Goal: Task Accomplishment & Management: Use online tool/utility

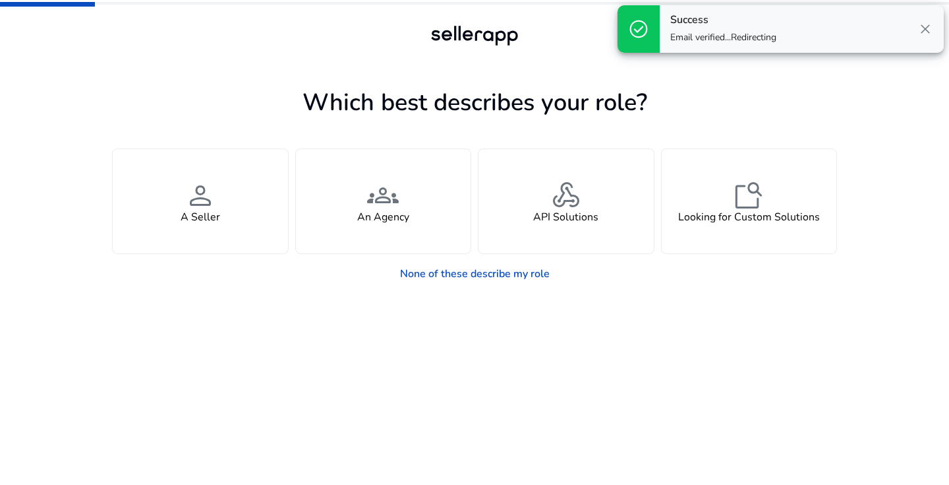
click at [459, 336] on app-seller-type "Which best describes your role? You manage your own brand or store and are look…" at bounding box center [474, 283] width 725 height 401
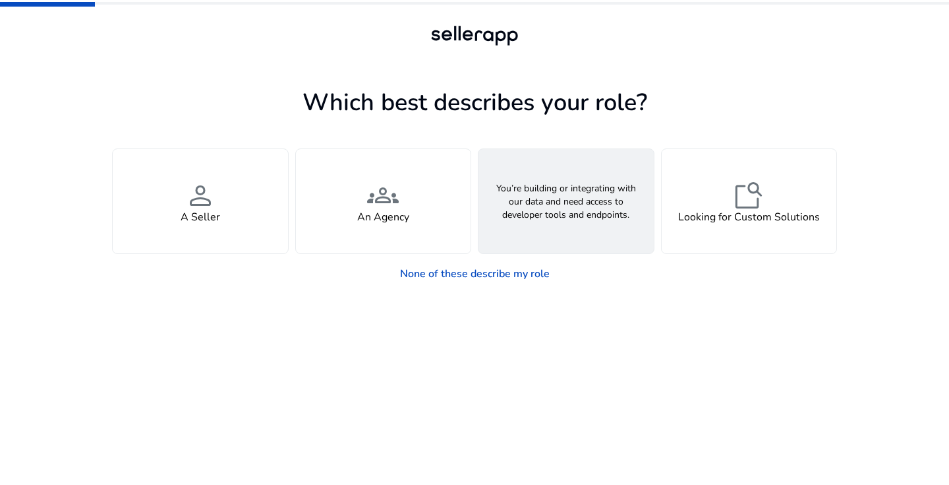
click at [579, 202] on span "webhook" at bounding box center [566, 195] width 32 height 32
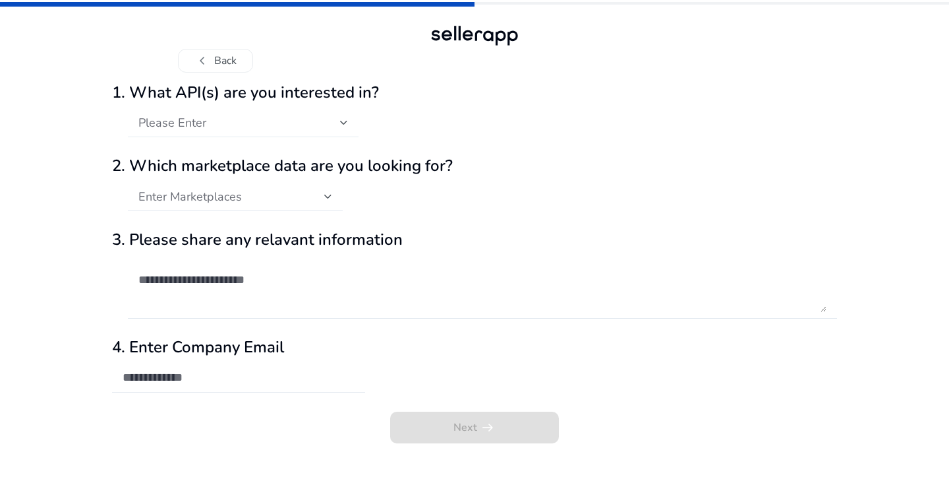
click at [347, 128] on div at bounding box center [344, 123] width 8 height 16
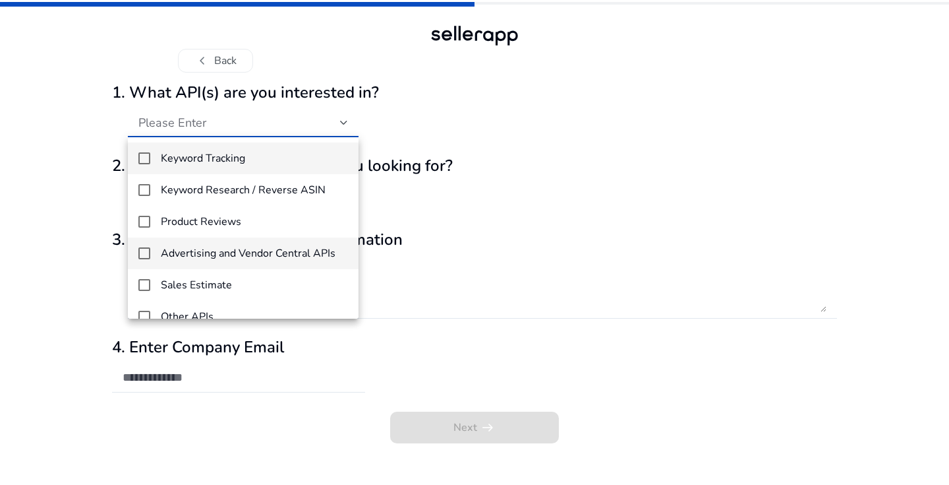
scroll to position [19, 0]
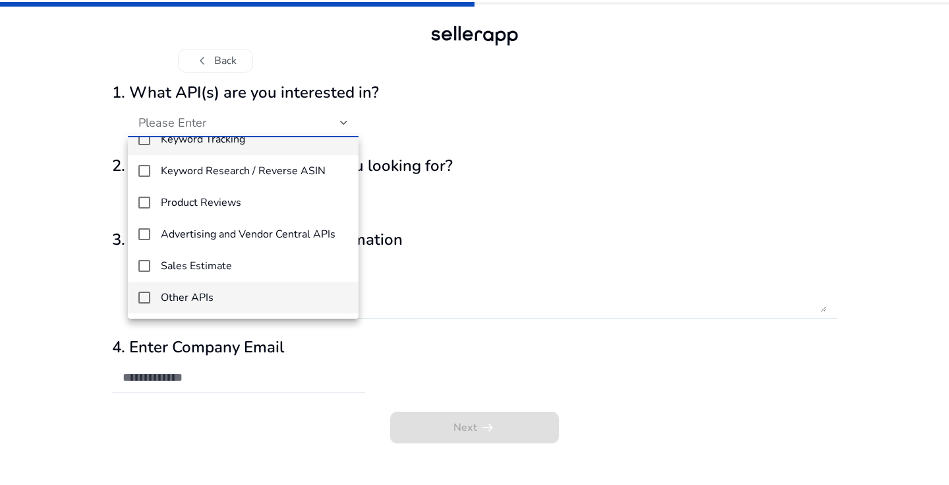
click at [302, 304] on span "Other APIs" at bounding box center [254, 297] width 187 height 15
click at [438, 121] on div at bounding box center [474, 242] width 949 height 485
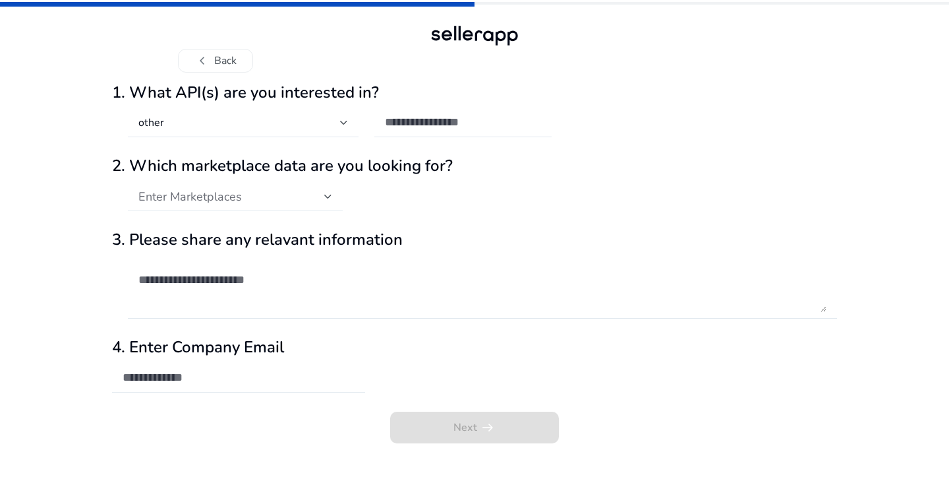
click at [328, 197] on div at bounding box center [328, 196] width 8 height 5
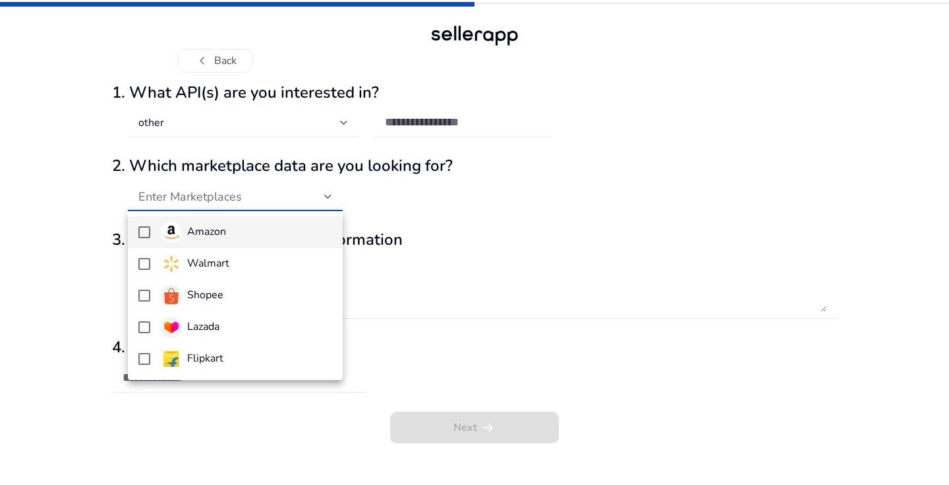
click at [330, 198] on div at bounding box center [474, 242] width 949 height 485
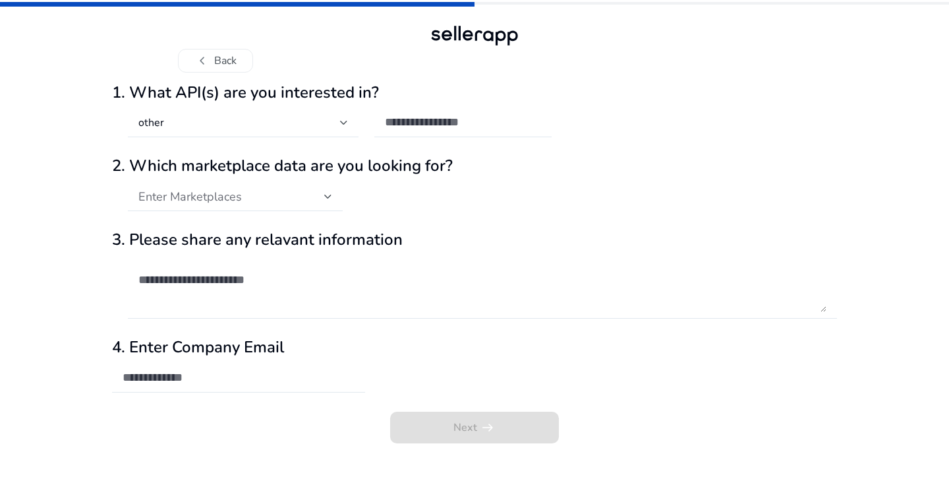
click at [330, 198] on div at bounding box center [328, 196] width 8 height 5
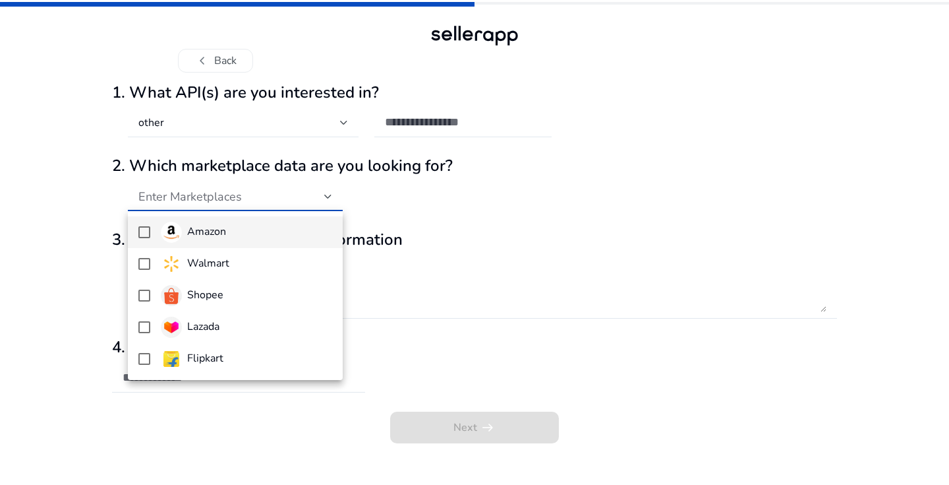
click at [229, 228] on span "Amazon" at bounding box center [246, 231] width 171 height 21
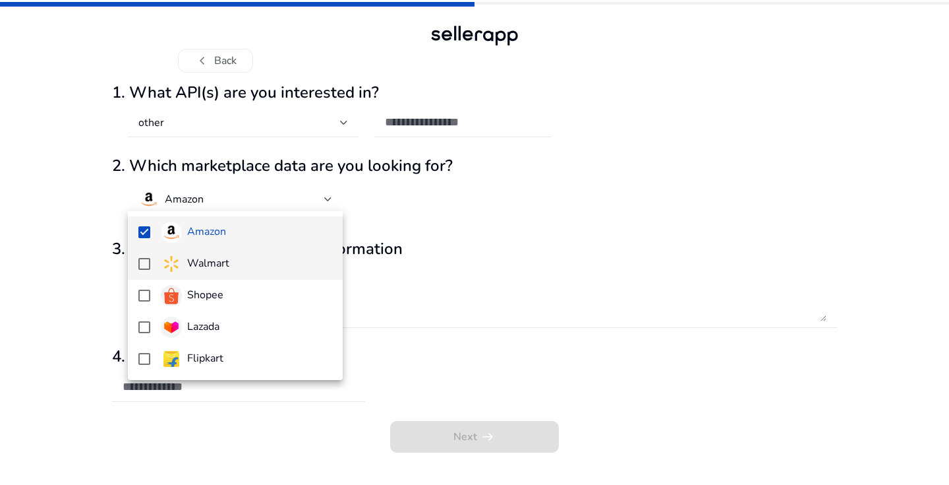
click at [159, 260] on mat-option "Walmart" at bounding box center [235, 264] width 215 height 32
click at [403, 297] on div at bounding box center [474, 242] width 949 height 485
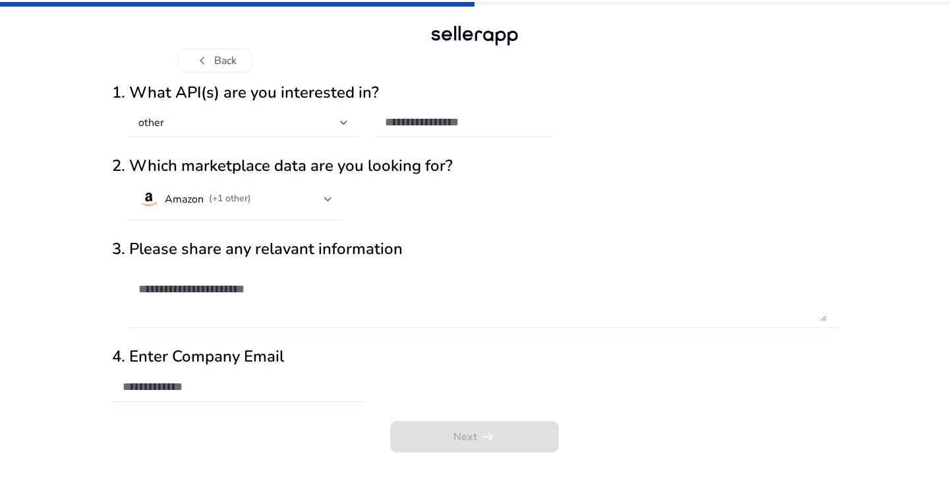
click at [235, 299] on textarea at bounding box center [482, 296] width 688 height 50
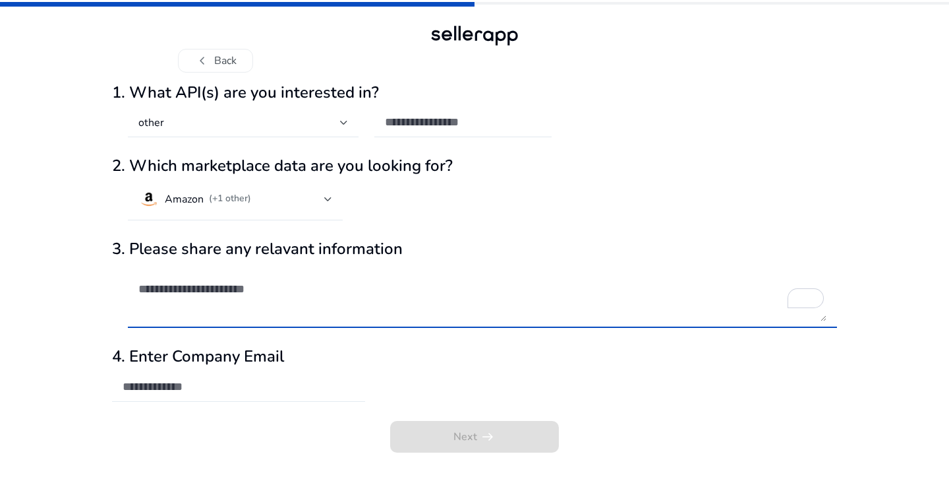
click at [246, 382] on input "email" at bounding box center [239, 386] width 232 height 15
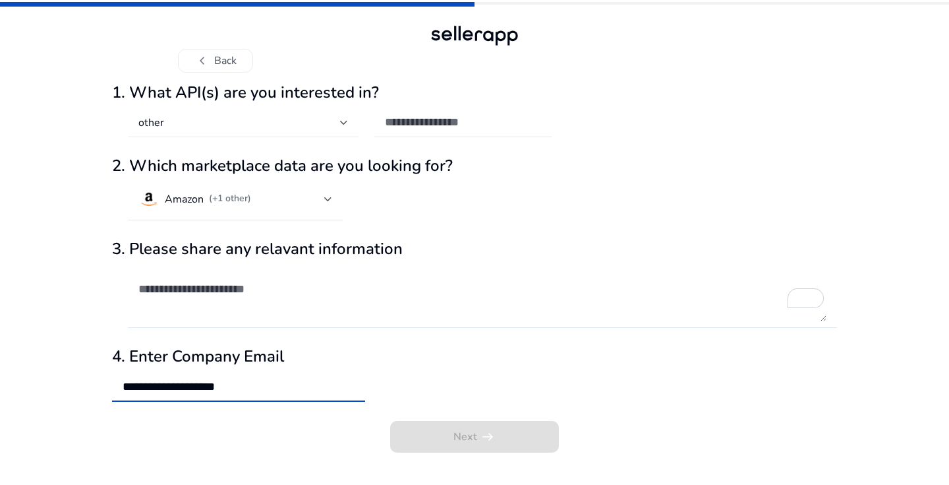
click at [345, 127] on div at bounding box center [344, 123] width 8 height 16
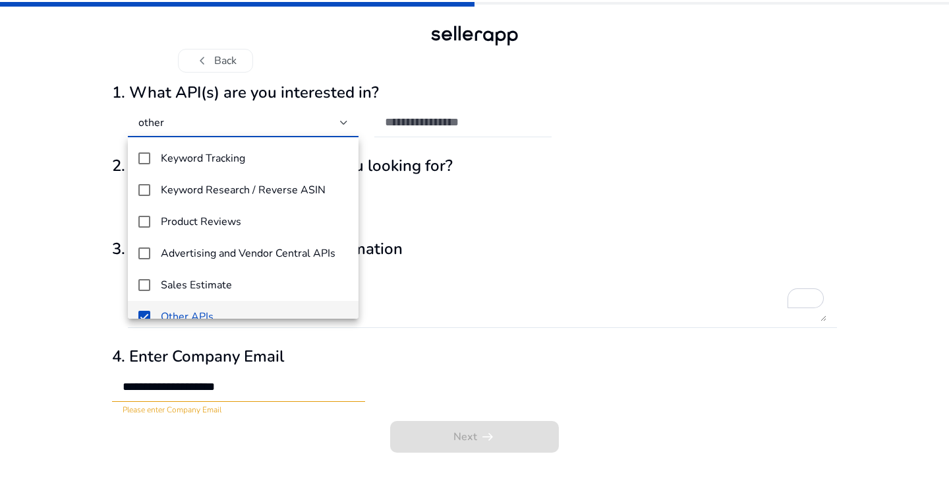
scroll to position [14, 0]
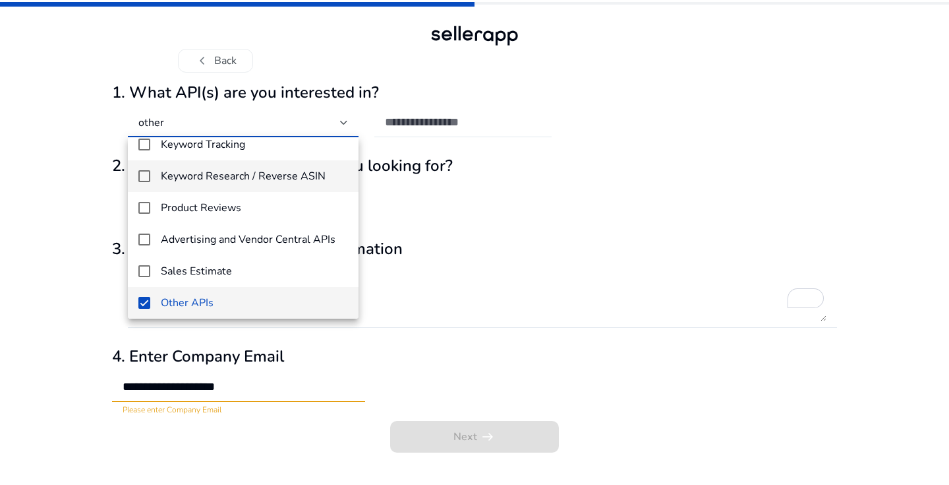
click at [260, 183] on mat-option "Keyword Research / Reverse ASIN" at bounding box center [243, 176] width 231 height 32
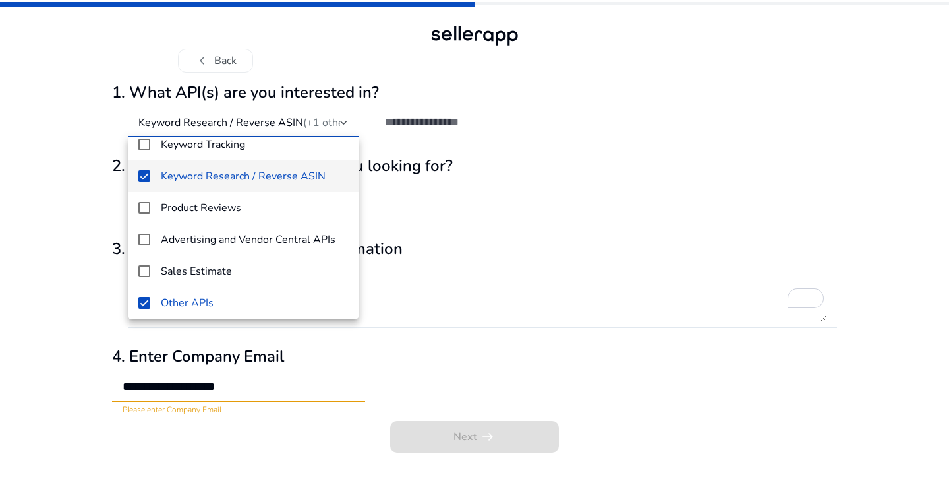
scroll to position [0, 0]
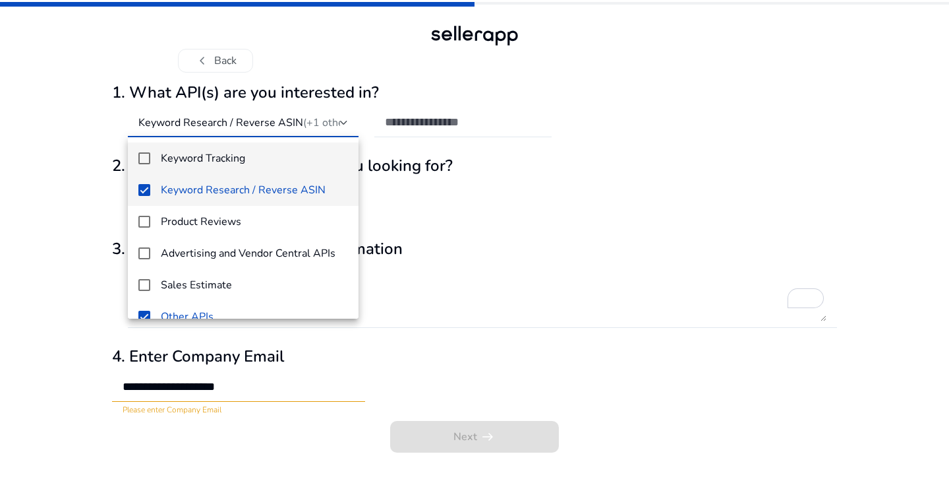
click at [232, 152] on h4 "Keyword Tracking" at bounding box center [203, 158] width 84 height 13
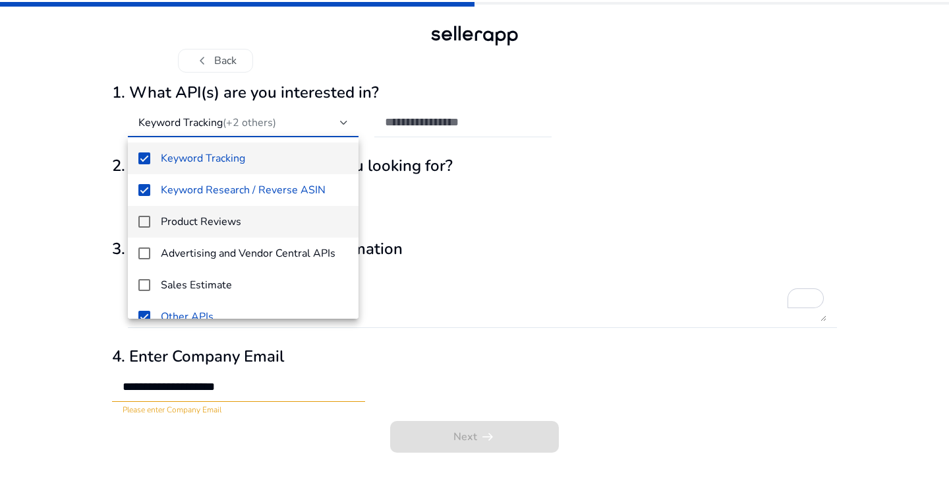
click at [226, 216] on h4 "Product Reviews" at bounding box center [201, 222] width 80 height 13
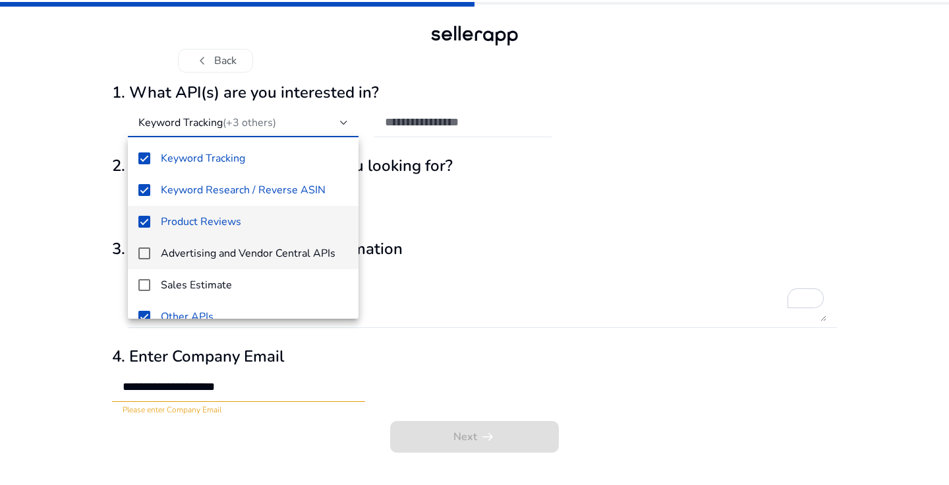
click at [230, 260] on h4 "Advertising and Vendor Central APIs" at bounding box center [248, 253] width 175 height 13
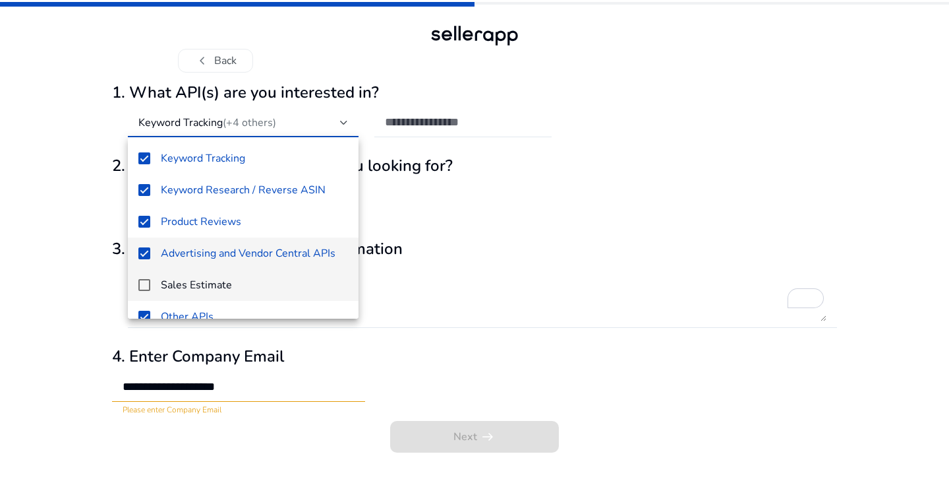
click at [224, 291] on h4 "Sales Estimate" at bounding box center [196, 285] width 71 height 13
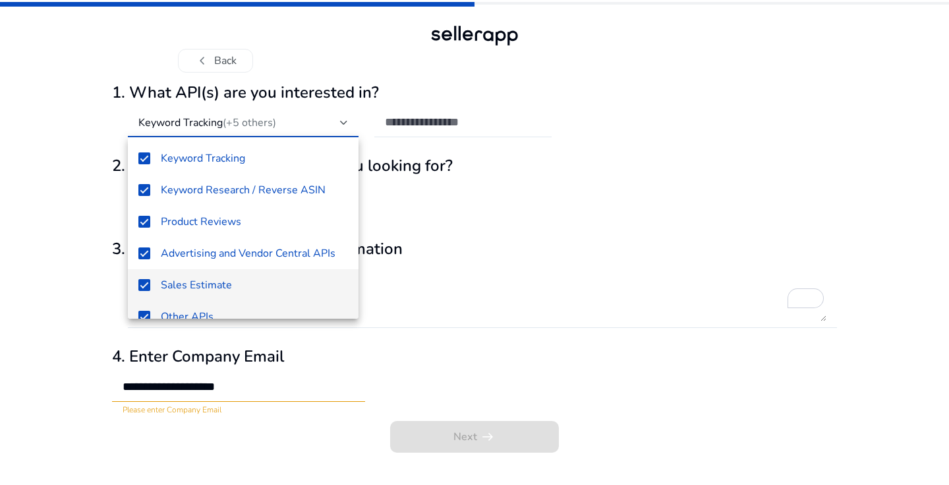
click at [151, 313] on mat-option "Other APIs" at bounding box center [243, 317] width 231 height 32
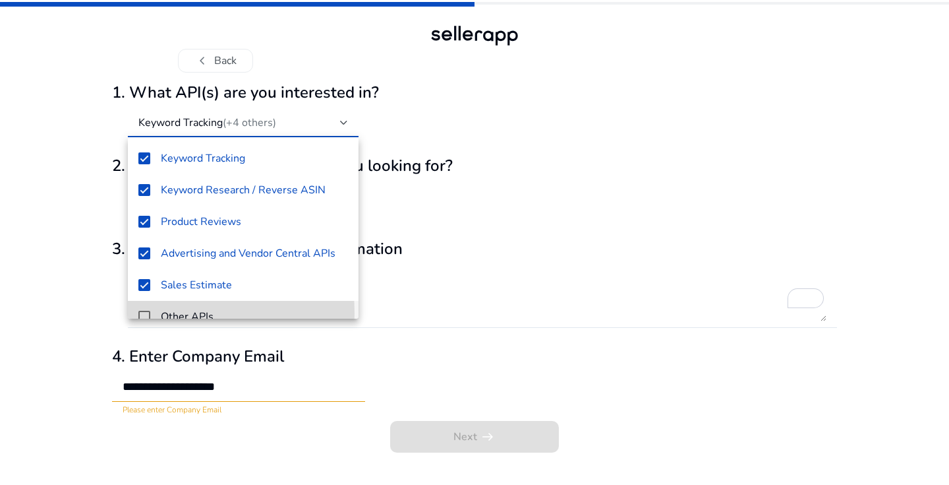
scroll to position [14, 0]
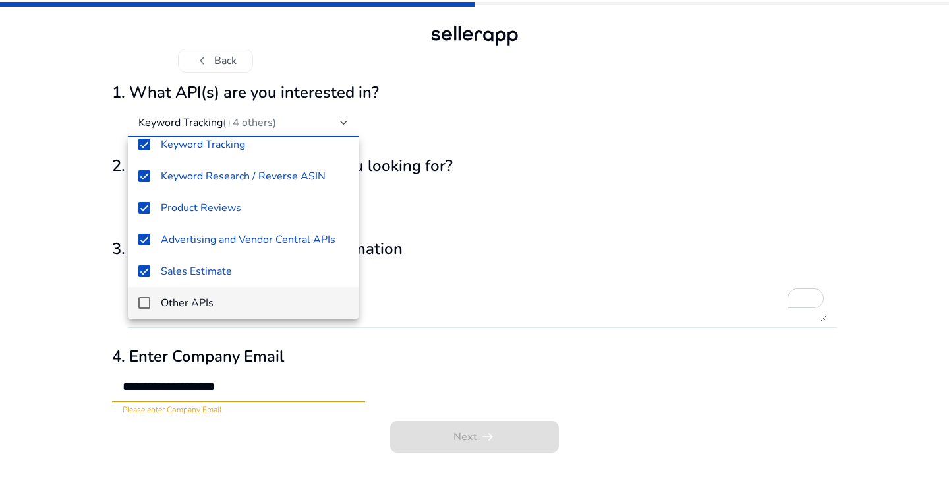
click at [500, 305] on div at bounding box center [474, 242] width 949 height 485
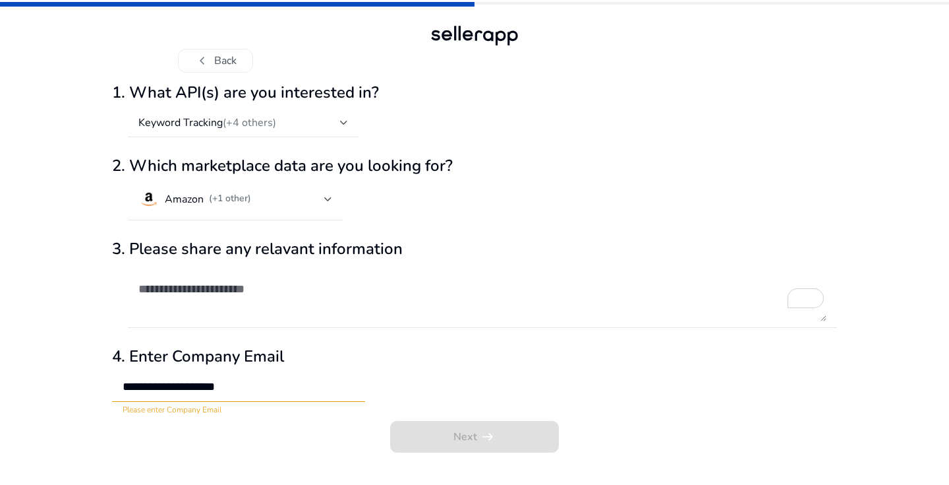
click at [309, 391] on input "**********" at bounding box center [239, 386] width 232 height 15
type input "**********"
click at [347, 388] on input "**********" at bounding box center [239, 386] width 232 height 15
click at [450, 379] on div "**********" at bounding box center [474, 381] width 725 height 68
click at [452, 440] on div "Next arrow_right_alt" at bounding box center [474, 441] width 725 height 40
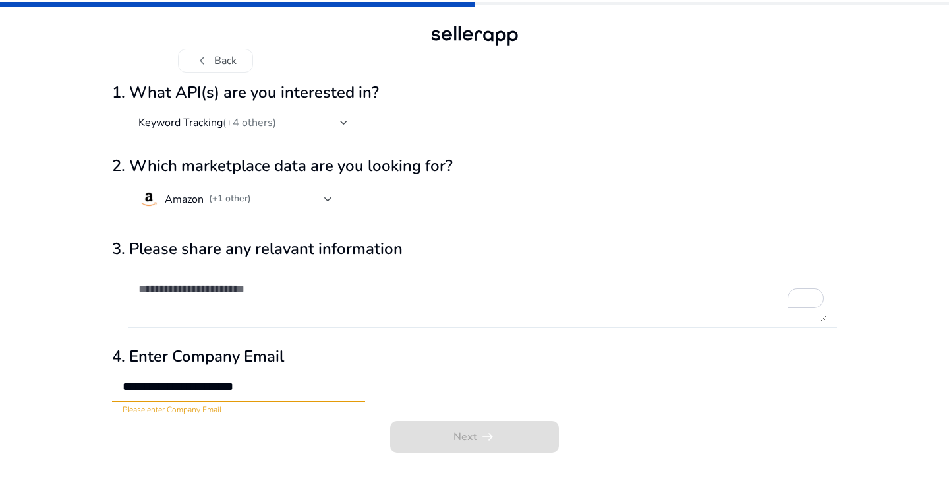
click at [365, 301] on textarea "To enrich screen reader interactions, please activate Accessibility in Grammarl…" at bounding box center [482, 296] width 688 height 50
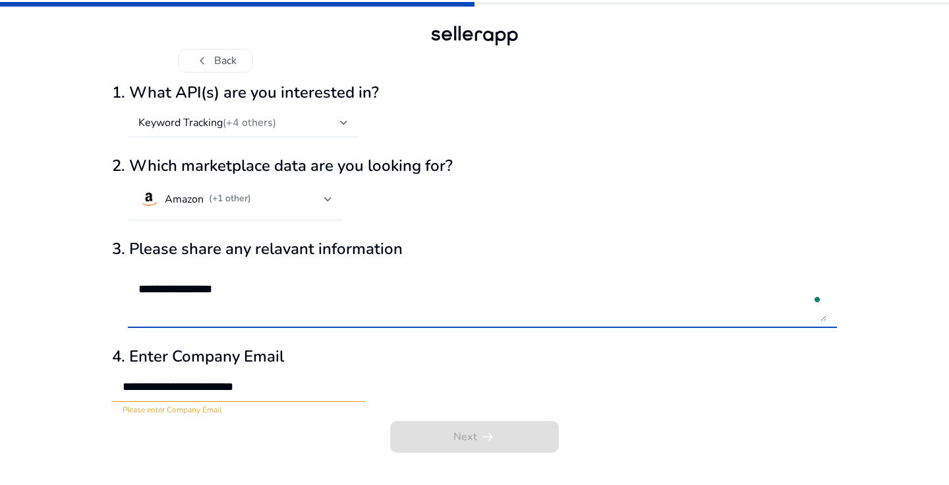
type textarea "**********"
click at [458, 378] on div "**********" at bounding box center [474, 381] width 725 height 68
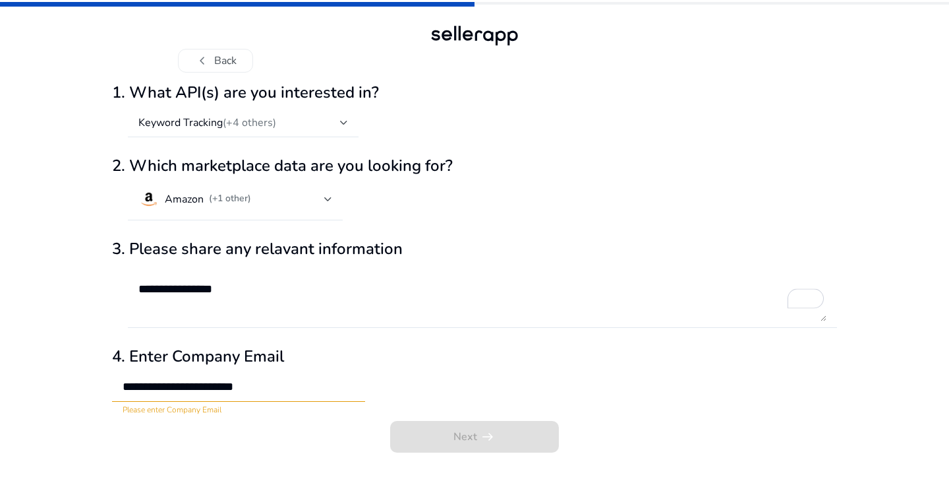
click at [160, 388] on input "**********" at bounding box center [239, 386] width 232 height 15
type input "**********"
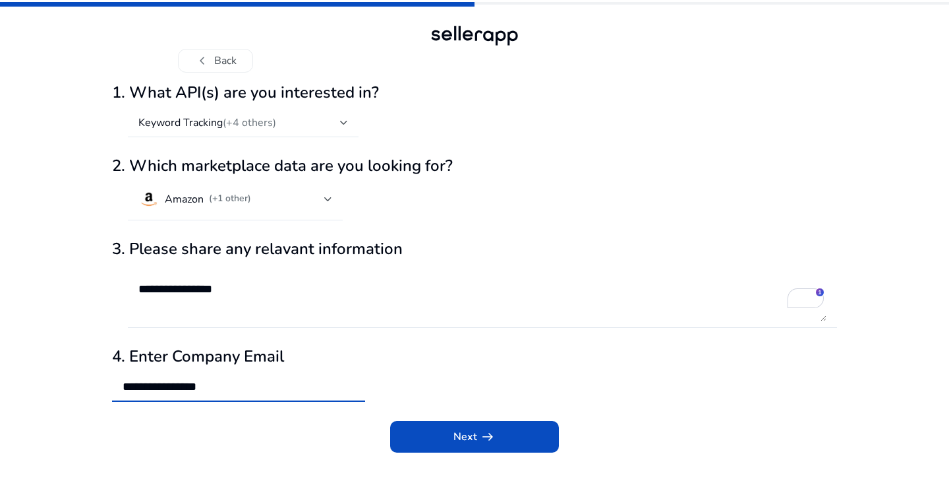
click at [212, 390] on input "**********" at bounding box center [239, 386] width 232 height 15
click at [189, 383] on input "**********" at bounding box center [239, 386] width 232 height 15
type input "**********"
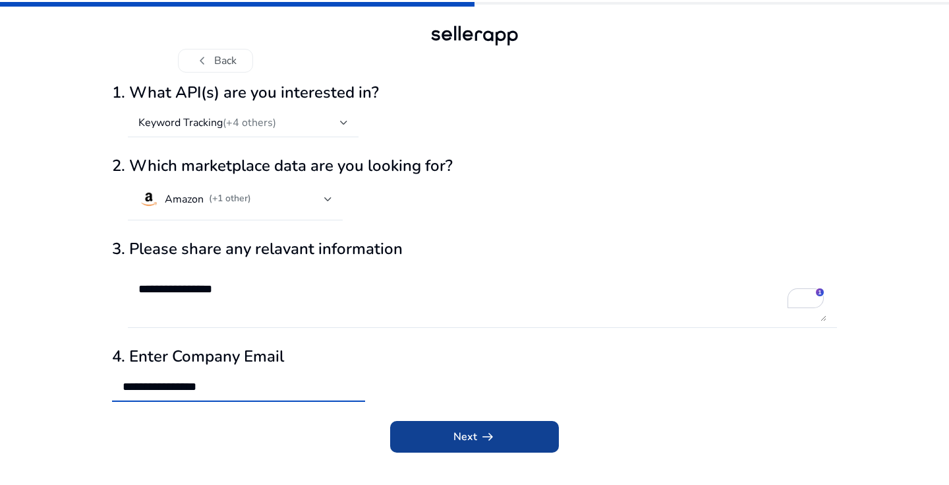
click at [481, 431] on span "arrow_right_alt" at bounding box center [488, 436] width 16 height 16
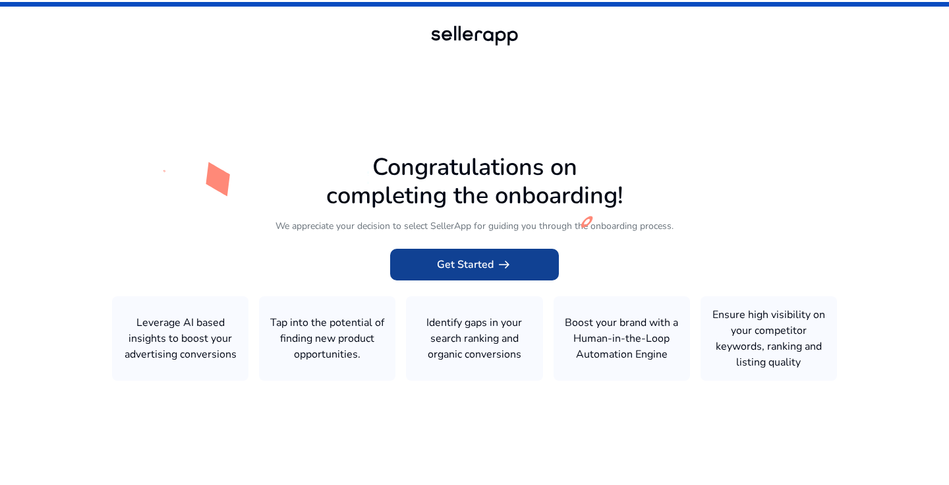
click at [508, 262] on span "arrow_right_alt" at bounding box center [504, 264] width 16 height 16
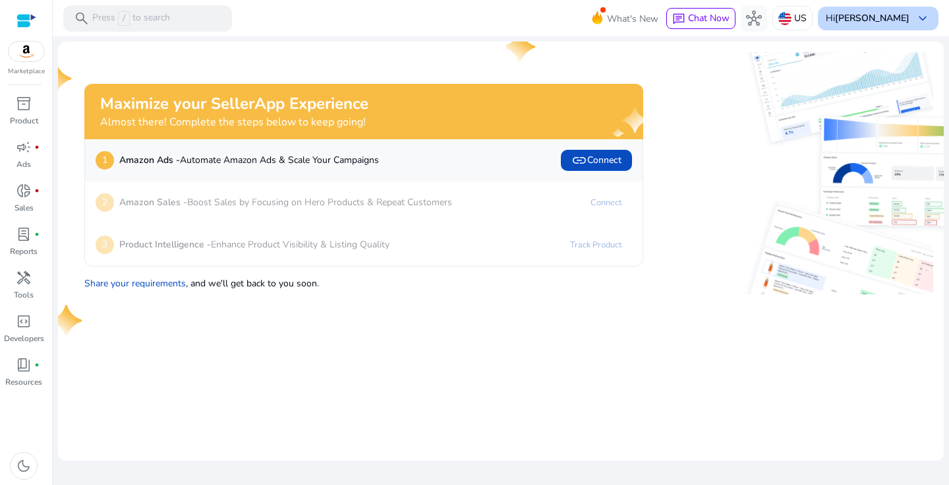
click at [884, 16] on b "[PERSON_NAME]" at bounding box center [872, 18] width 74 height 13
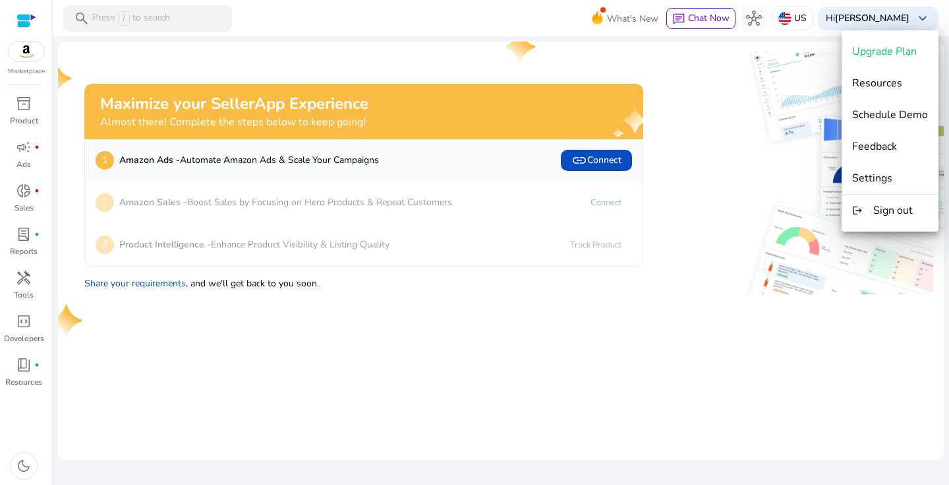
click at [734, 72] on div at bounding box center [474, 242] width 949 height 485
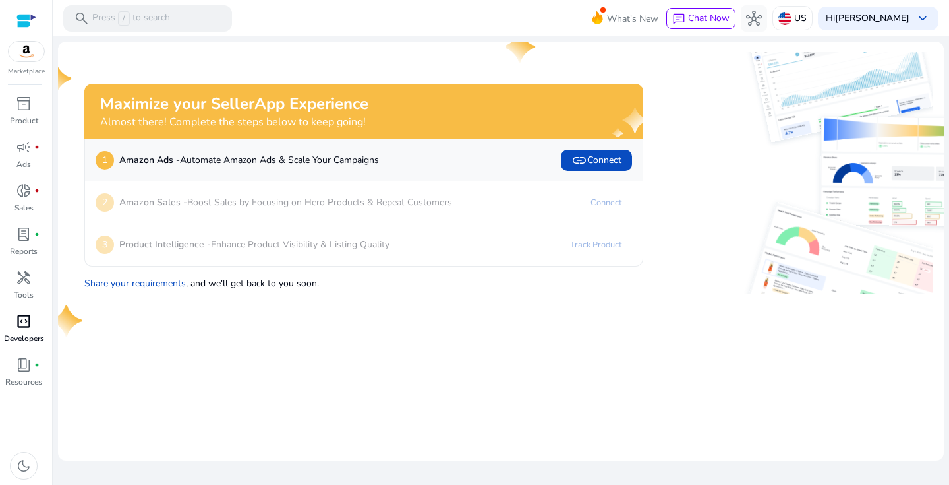
click at [28, 331] on div "code_blocks" at bounding box center [23, 320] width 37 height 21
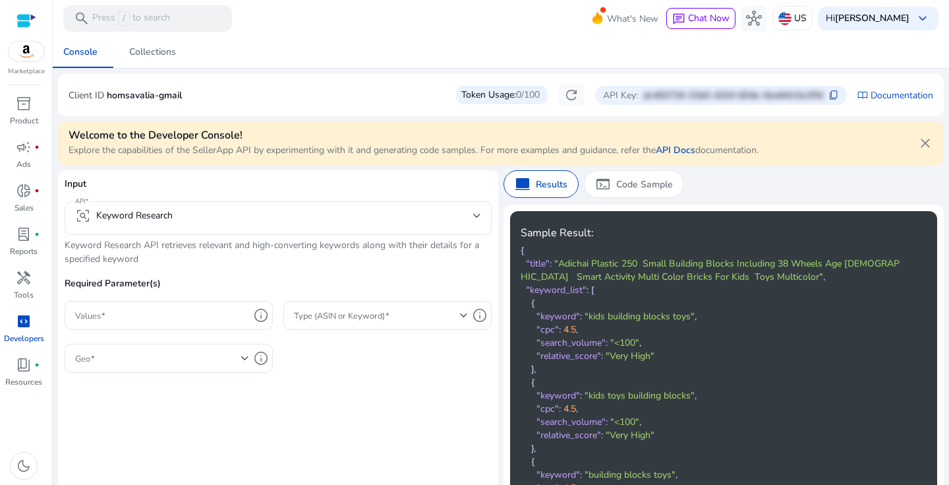
click at [181, 98] on p "homsavalia-gmail" at bounding box center [144, 95] width 75 height 14
click at [270, 77] on mat-card "Client ID homsavalia-gmail Token Usage: 0/100 refresh API Key: dc402734-21b5-42…" at bounding box center [501, 95] width 886 height 42
click at [829, 96] on span "content_copy" at bounding box center [834, 95] width 11 height 11
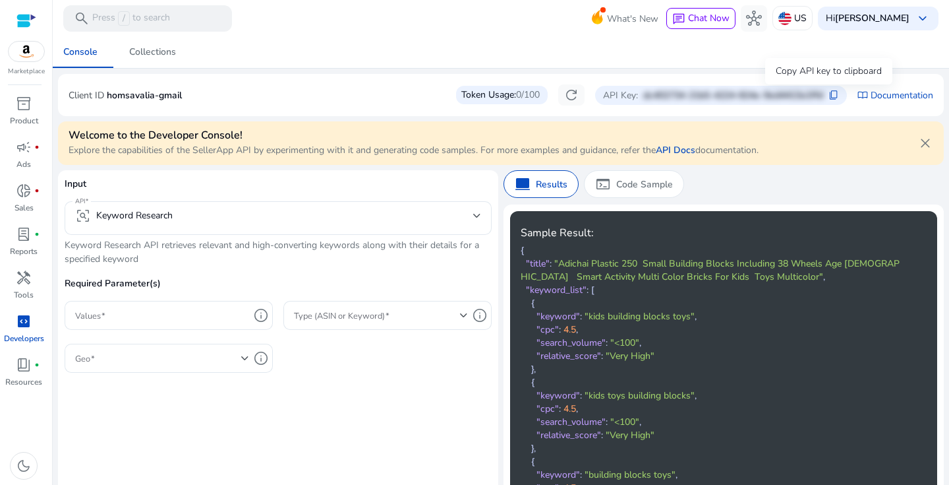
click at [829, 98] on span "content_copy" at bounding box center [834, 95] width 11 height 11
drag, startPoint x: 107, startPoint y: 95, endPoint x: 248, endPoint y: 103, distance: 140.6
click at [248, 103] on div "Client ID homsavalia-gmail Token Usage: 0/100 refresh API Key: dc402734-21b5-42…" at bounding box center [501, 94] width 865 height 21
copy p "homsavalia-gmail"
click at [567, 98] on span "refresh" at bounding box center [572, 95] width 16 height 16
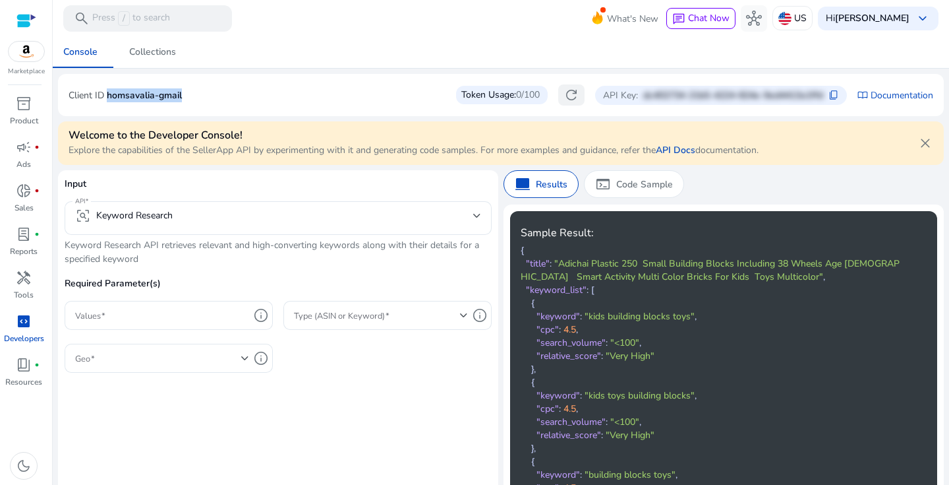
click at [567, 98] on span "refresh" at bounding box center [572, 95] width 16 height 16
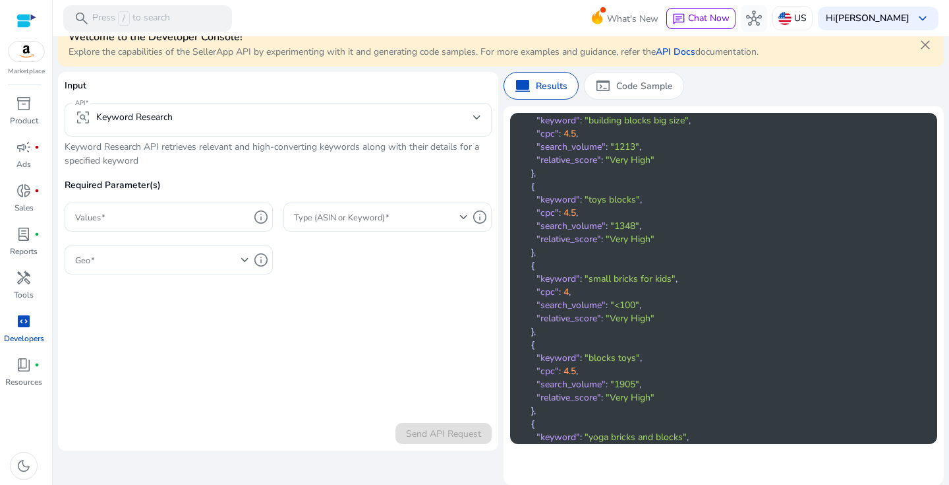
scroll to position [3746, 0]
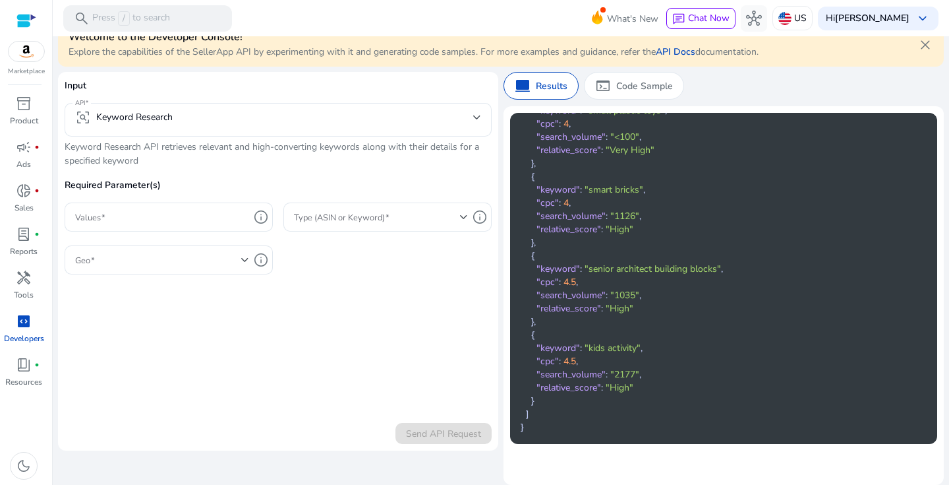
click at [332, 361] on form "Input API frame_inspect Keyword Research Keyword Research API retrieves relevan…" at bounding box center [278, 260] width 427 height 365
click at [218, 207] on div at bounding box center [162, 216] width 174 height 29
click at [347, 214] on span at bounding box center [377, 217] width 166 height 15
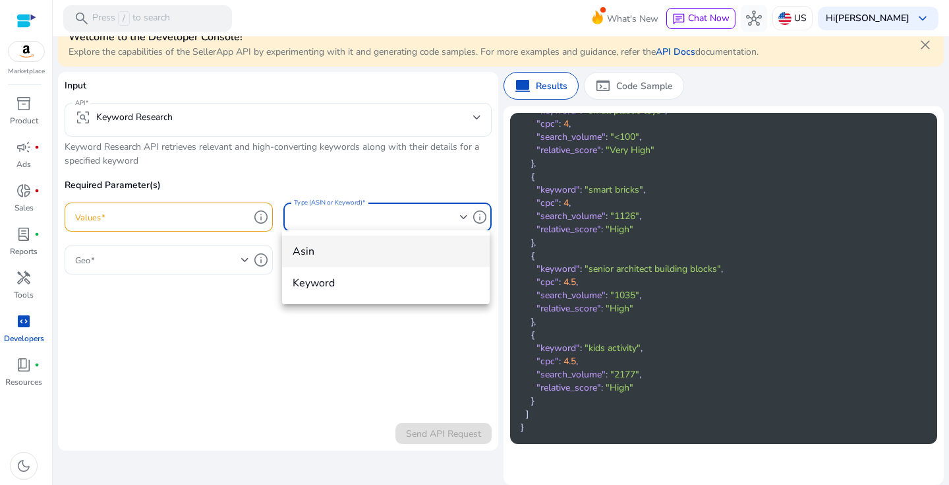
click at [330, 338] on div at bounding box center [474, 242] width 949 height 485
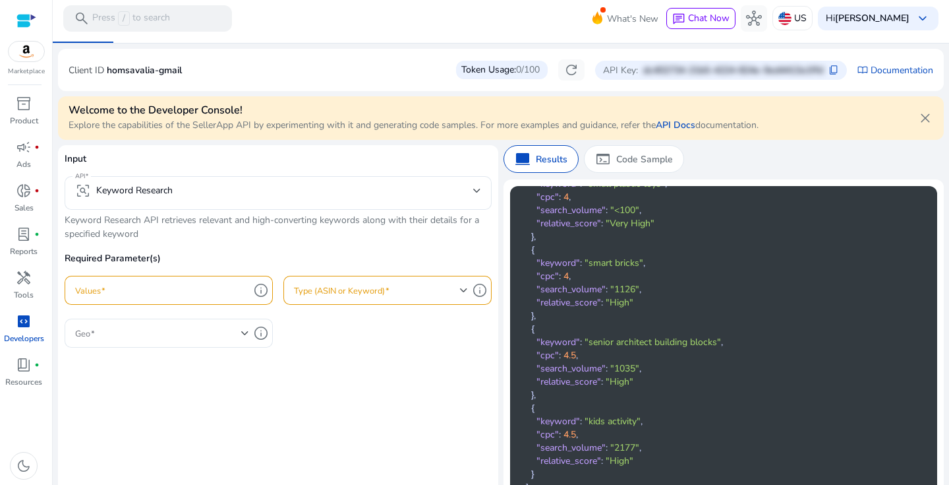
scroll to position [3, 0]
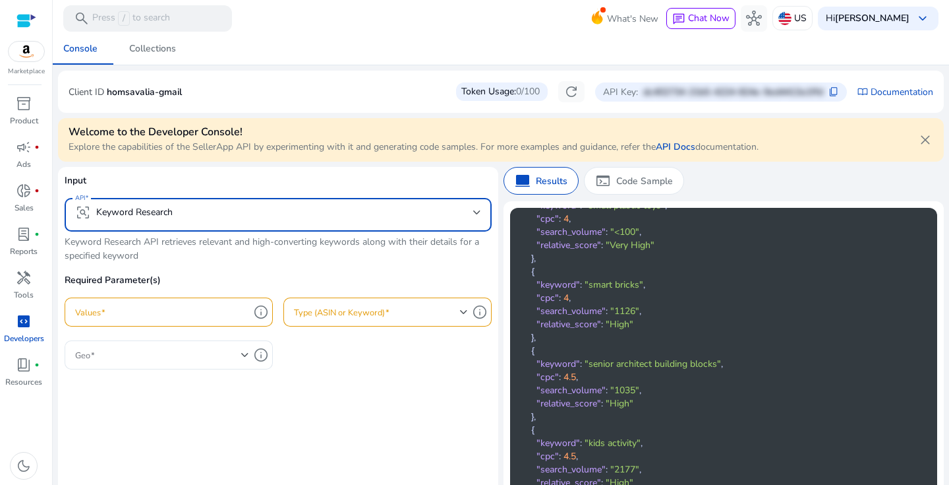
click at [403, 210] on mat-select-trigger "frame_inspect Keyword Research" at bounding box center [274, 212] width 398 height 16
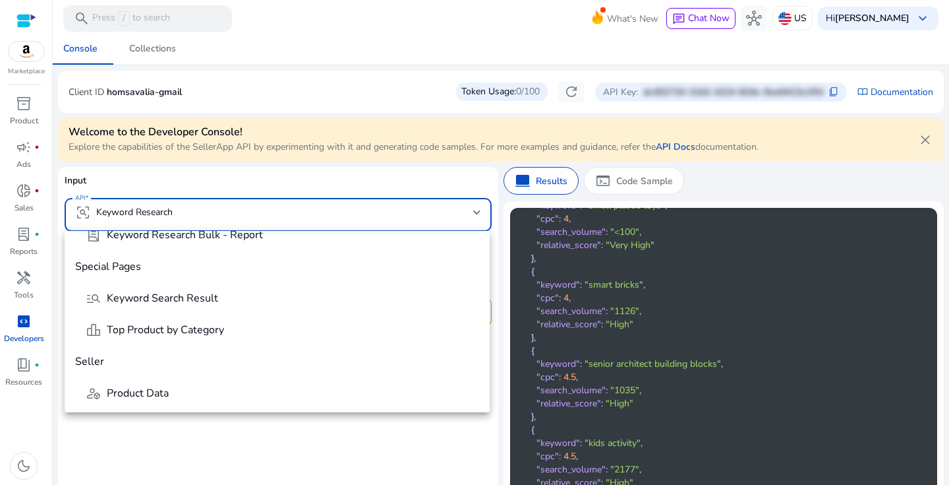
scroll to position [620, 0]
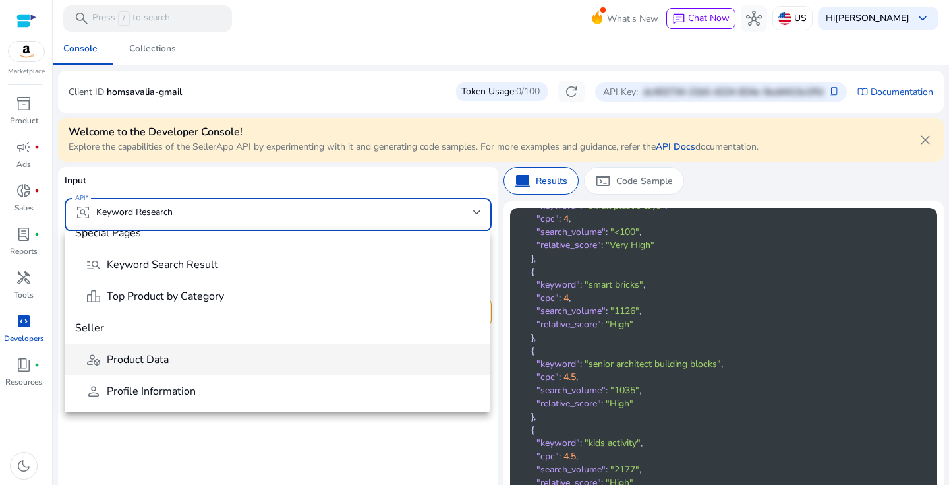
click at [295, 347] on mat-option "deployed_code_account Product Data" at bounding box center [277, 359] width 425 height 32
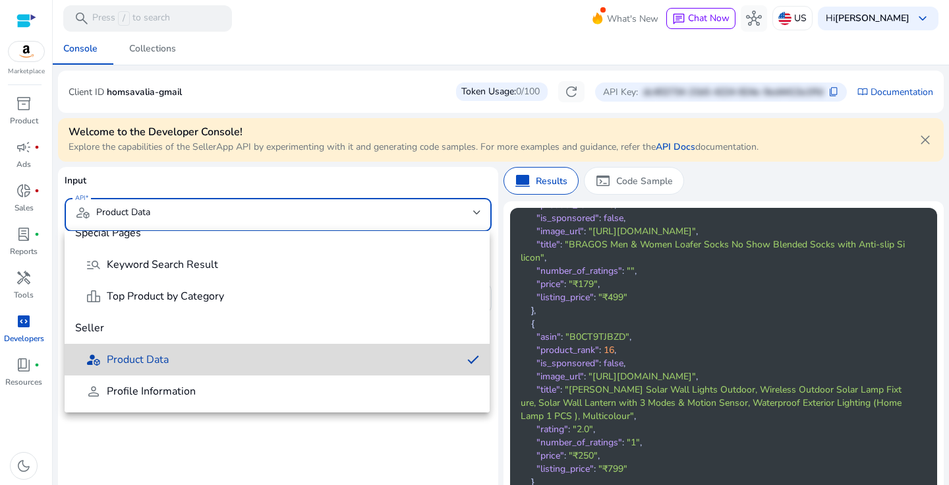
scroll to position [2362, 0]
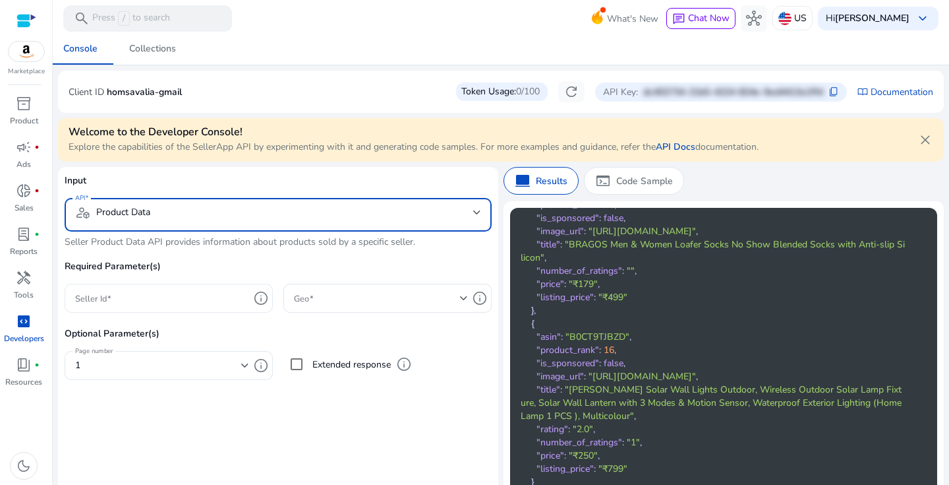
click at [237, 307] on div at bounding box center [162, 297] width 174 height 29
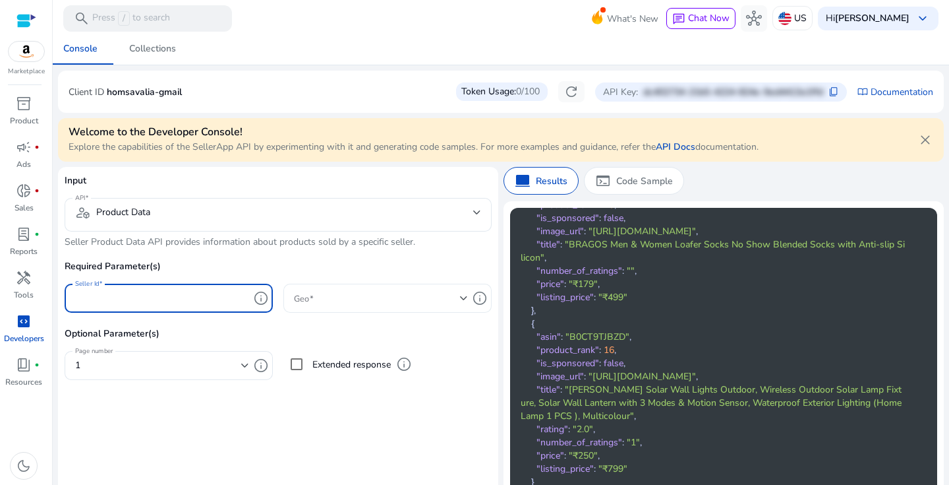
click at [347, 297] on span at bounding box center [377, 298] width 166 height 15
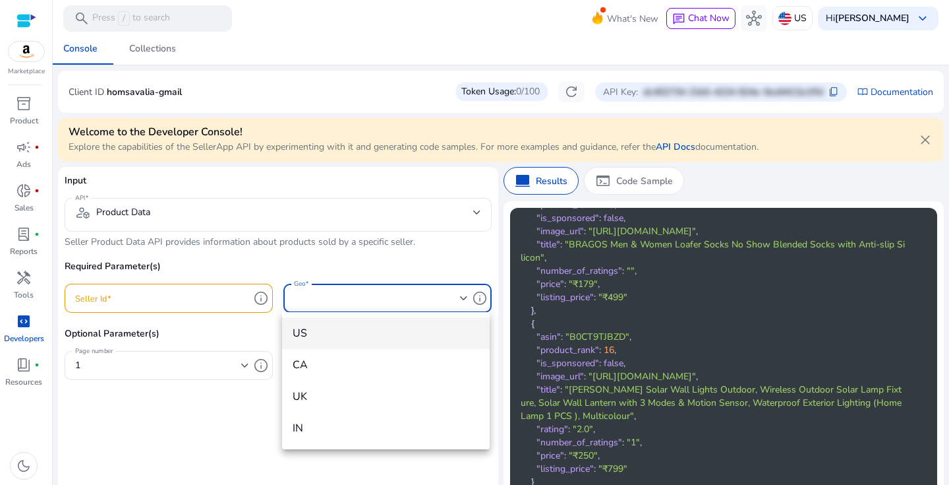
click at [356, 318] on mat-option "US" at bounding box center [385, 333] width 207 height 32
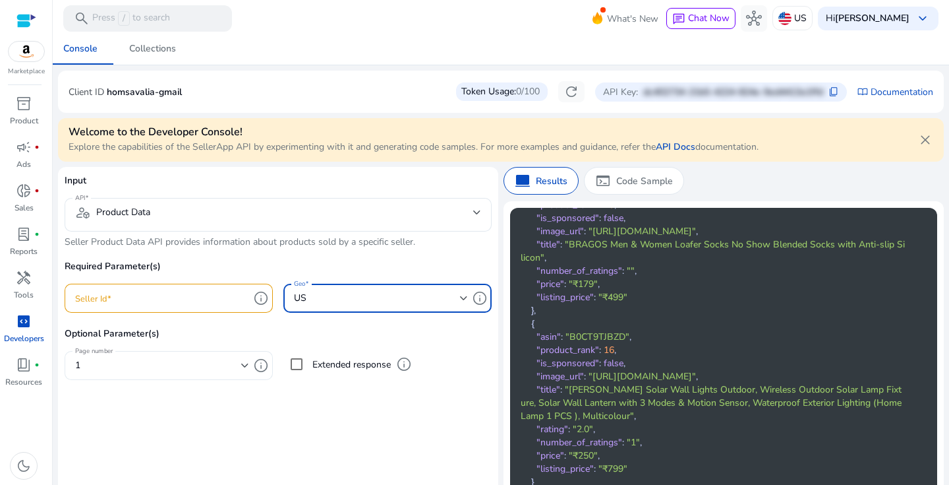
click at [185, 362] on div "1" at bounding box center [158, 365] width 166 height 15
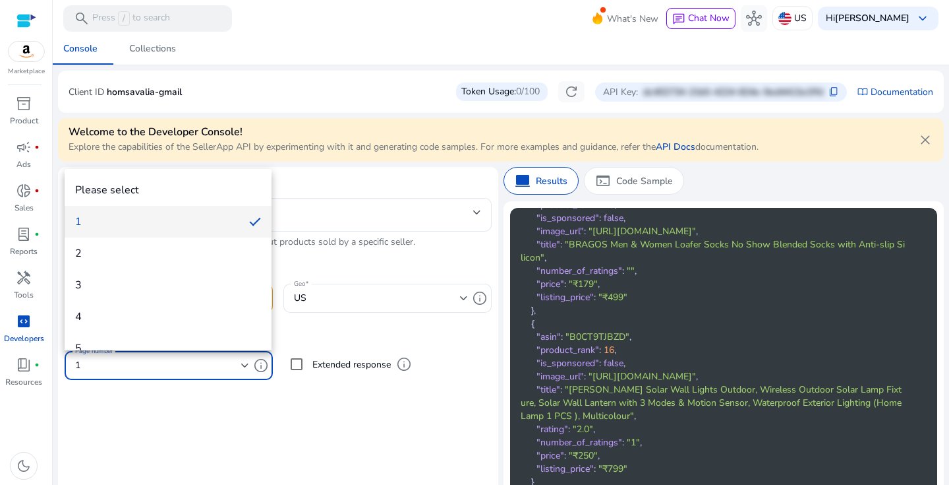
click at [198, 399] on div at bounding box center [474, 242] width 949 height 485
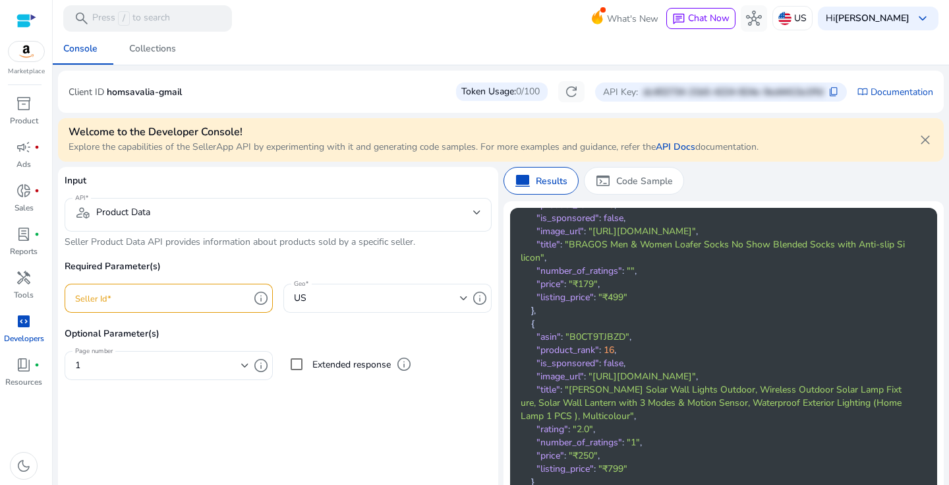
click at [224, 324] on div at bounding box center [169, 319] width 208 height 14
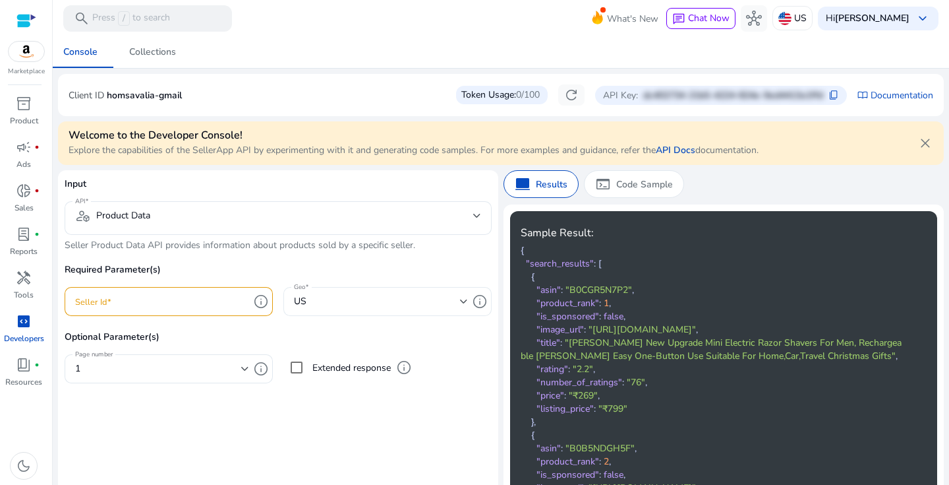
scroll to position [99, 0]
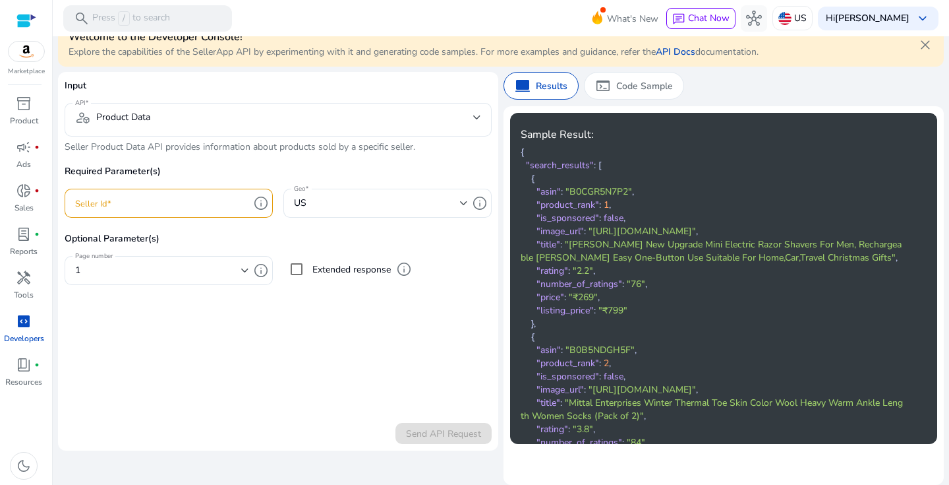
click at [298, 312] on form "Input API deployed_code_account Product Data Seller Product Data API provides i…" at bounding box center [278, 260] width 427 height 365
click at [380, 204] on div "US" at bounding box center [377, 203] width 166 height 15
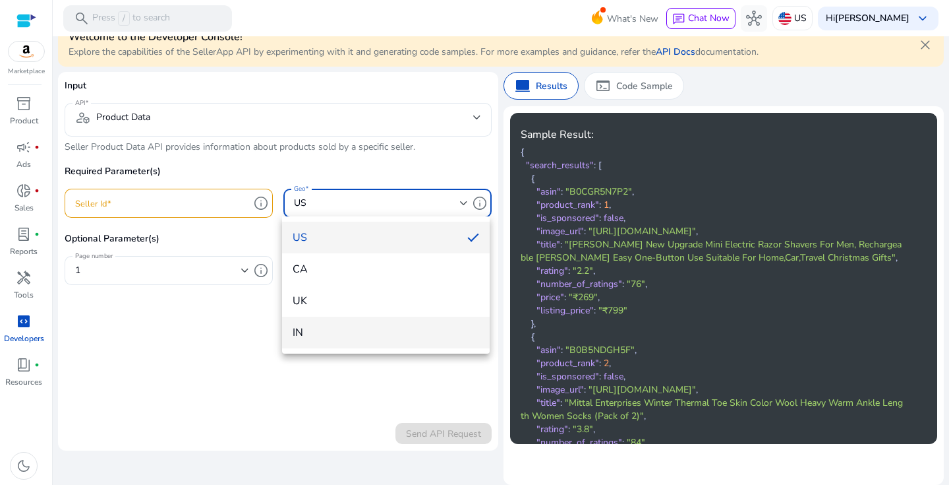
click at [388, 328] on span "IN" at bounding box center [386, 332] width 186 height 15
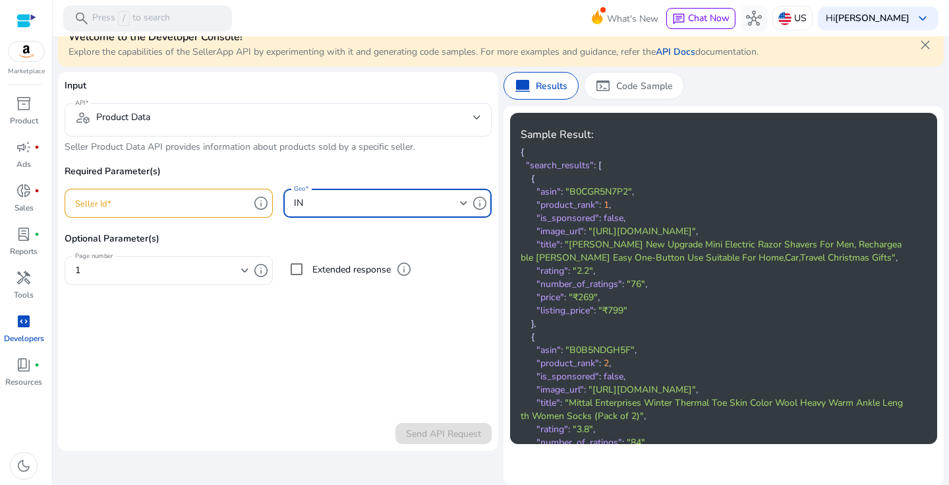
click at [413, 205] on div "IN" at bounding box center [377, 203] width 166 height 15
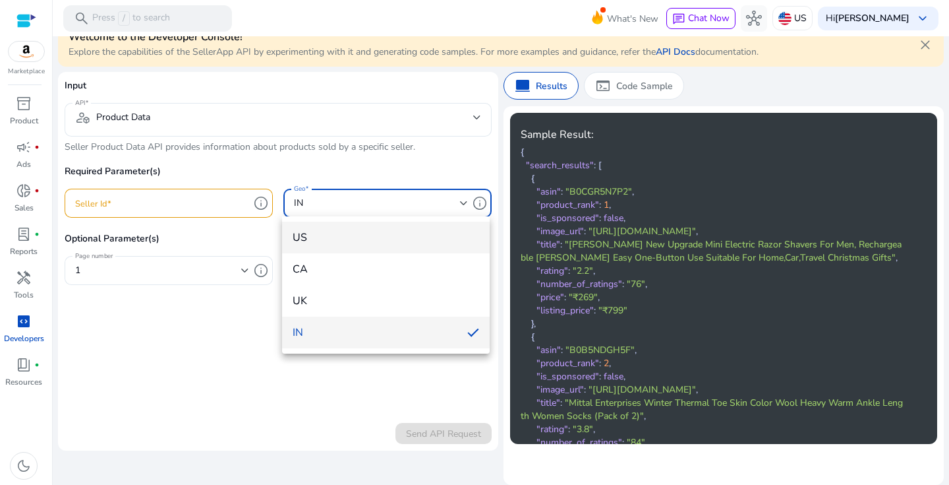
click at [406, 241] on span "US" at bounding box center [386, 237] width 186 height 15
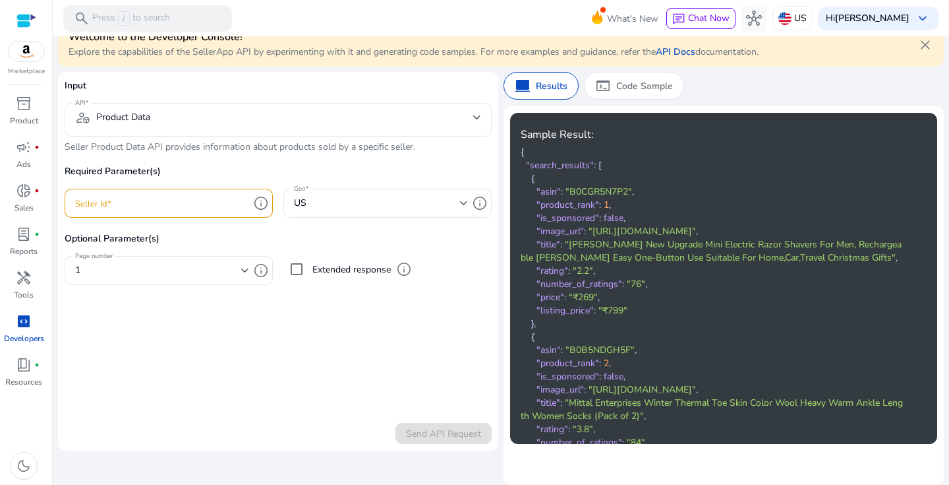
click at [204, 202] on input "Seller Id" at bounding box center [162, 203] width 174 height 15
click at [213, 204] on input "Seller Id" at bounding box center [162, 203] width 174 height 15
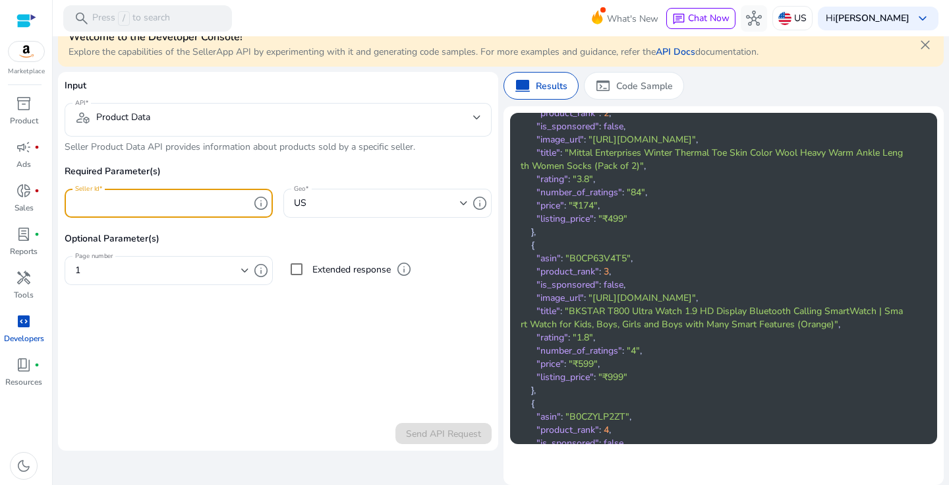
scroll to position [255, 0]
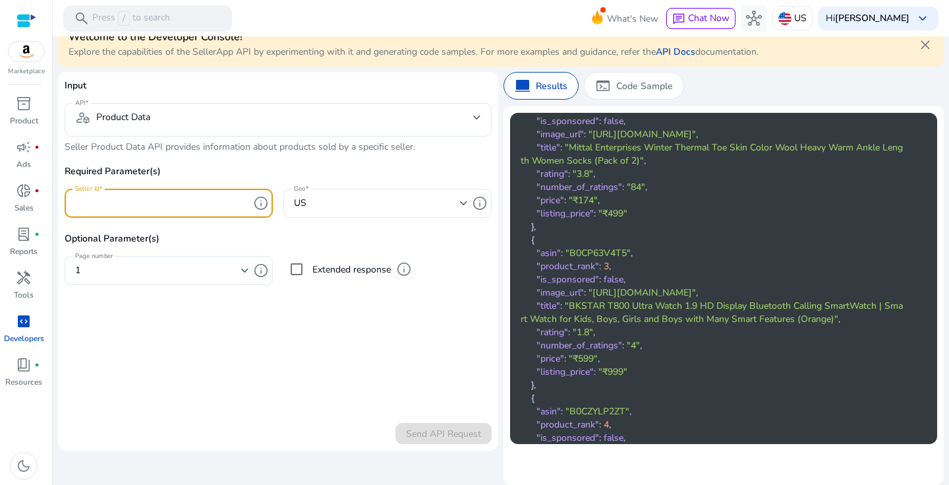
click at [369, 290] on div "Extended response info" at bounding box center [387, 277] width 208 height 43
click at [258, 307] on form "Input API deployed_code_account Product Data Seller Product Data API provides i…" at bounding box center [278, 260] width 427 height 365
click at [249, 265] on div "info" at bounding box center [261, 270] width 24 height 16
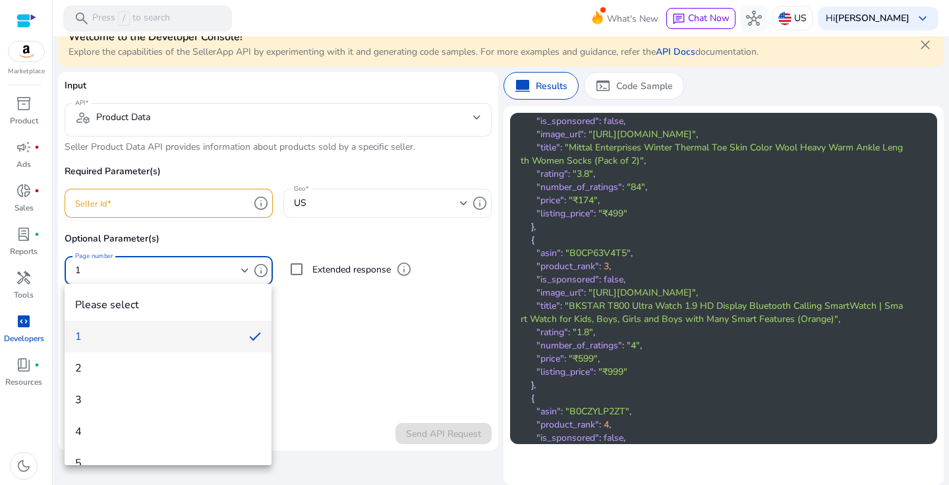
click at [394, 358] on div at bounding box center [474, 242] width 949 height 485
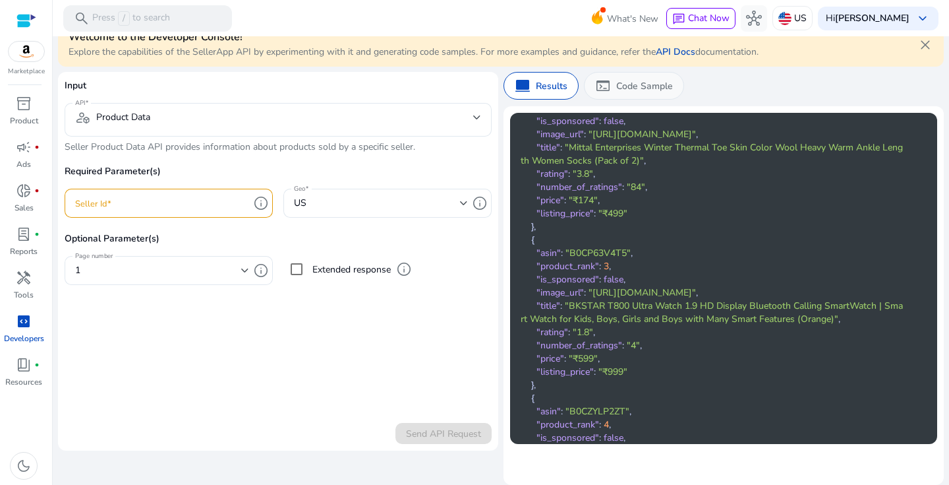
click at [643, 86] on p "Code Sample" at bounding box center [644, 86] width 57 height 14
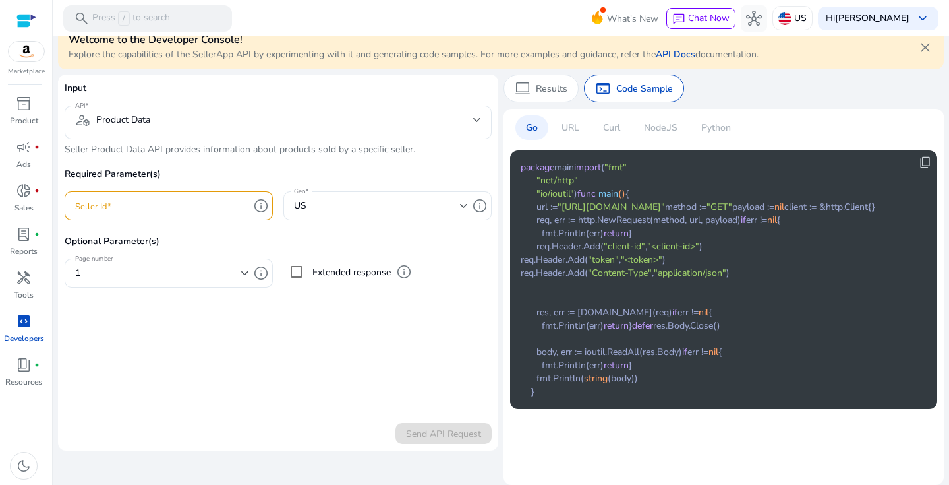
scroll to position [29, 0]
click at [142, 198] on input "Seller Id" at bounding box center [162, 205] width 174 height 15
click at [568, 124] on p "URL" at bounding box center [571, 128] width 18 height 14
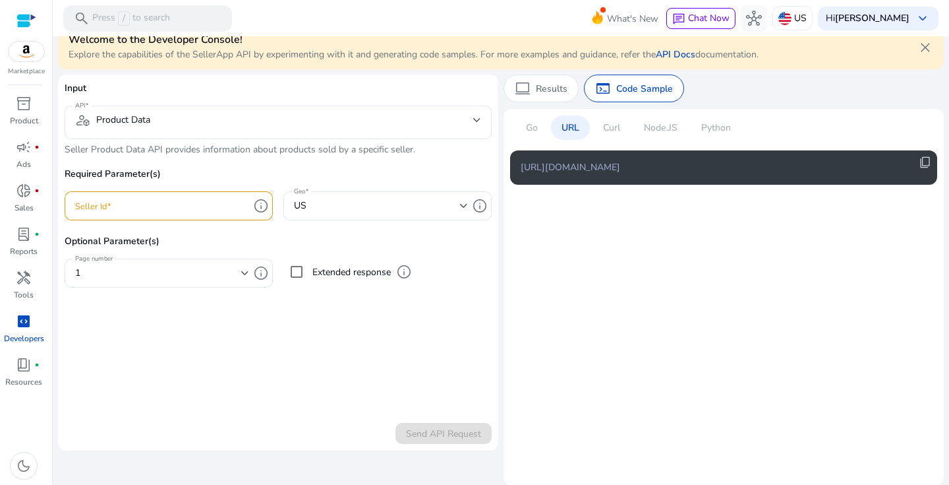
click at [387, 361] on form "Input API deployed_code_account Product Data Seller Product Data API provides i…" at bounding box center [278, 262] width 427 height 363
click at [672, 121] on p "Node.JS" at bounding box center [661, 128] width 34 height 14
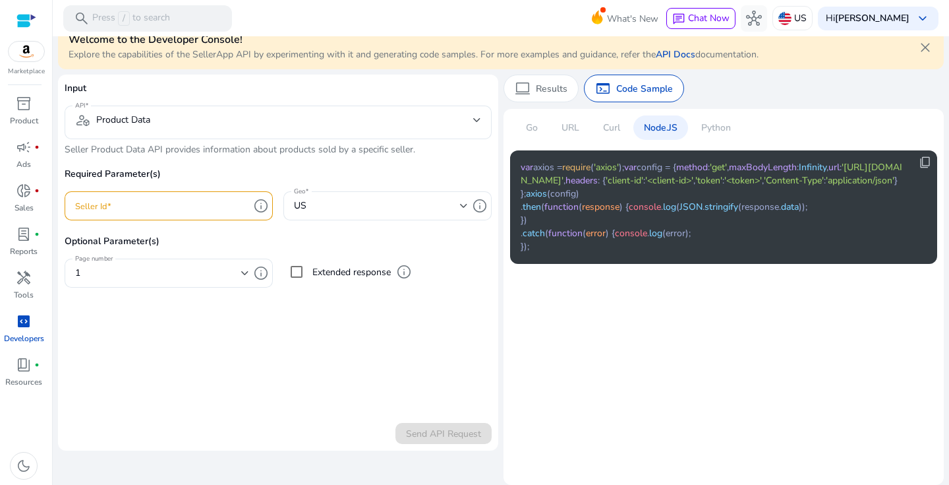
click at [593, 118] on div "Curl" at bounding box center [612, 127] width 38 height 24
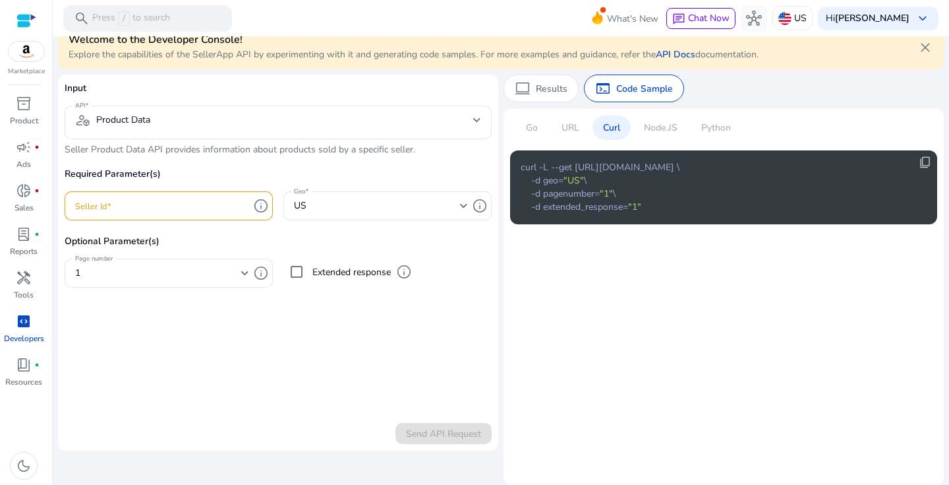
click at [562, 126] on p "URL" at bounding box center [571, 128] width 18 height 14
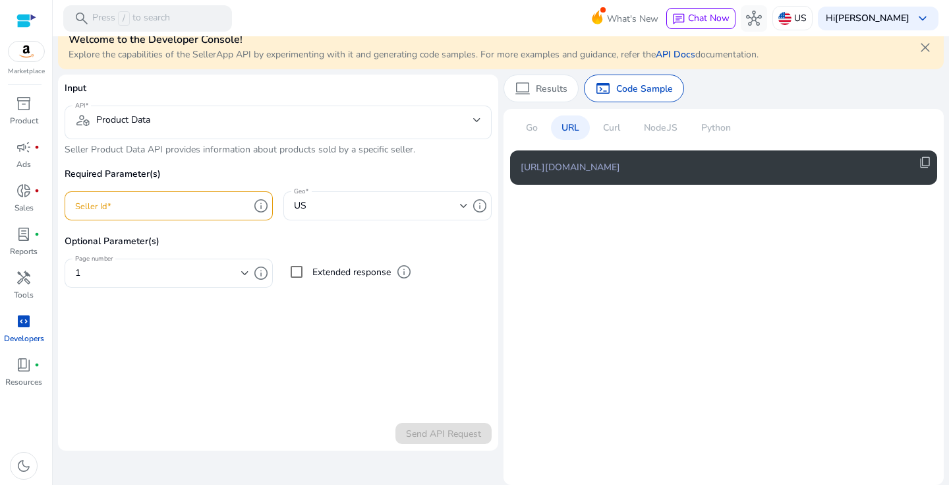
click at [526, 131] on p "Go" at bounding box center [532, 128] width 12 height 14
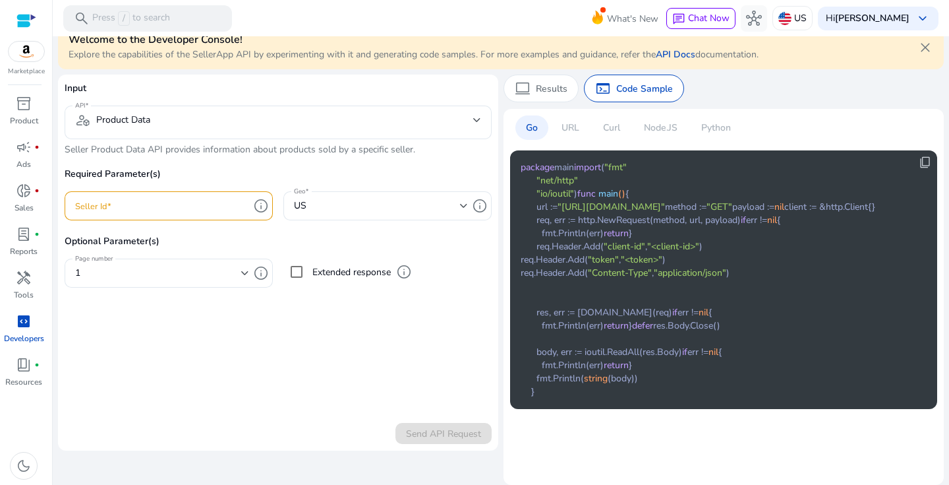
scroll to position [0, 0]
click at [566, 123] on p "URL" at bounding box center [571, 128] width 18 height 14
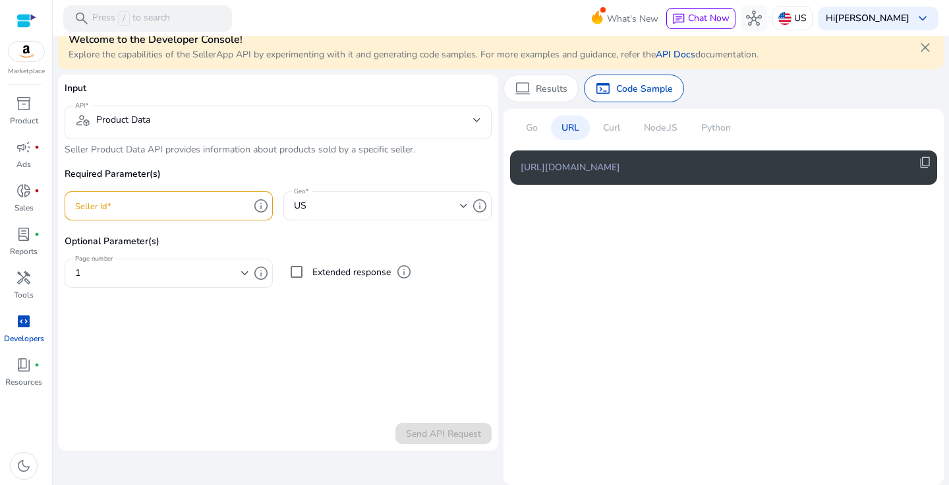
click at [609, 130] on p "Curl" at bounding box center [611, 128] width 17 height 14
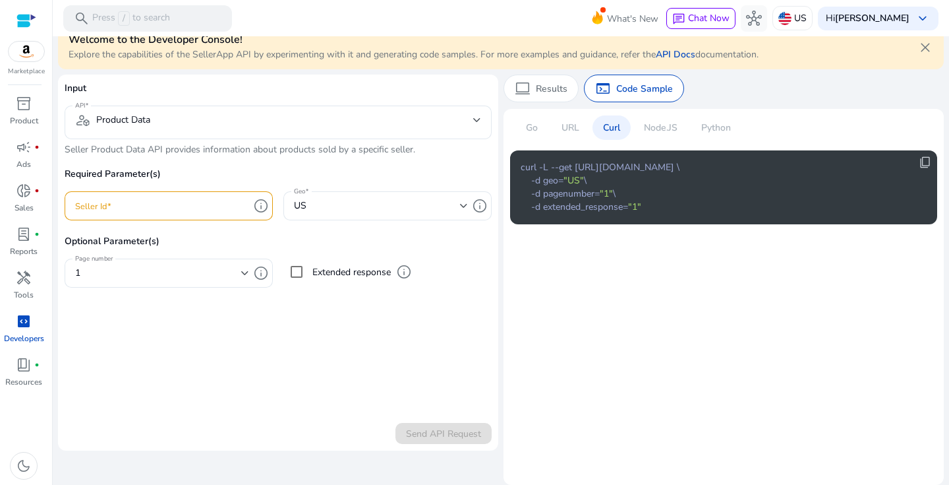
click at [662, 132] on p "Node.JS" at bounding box center [661, 128] width 34 height 14
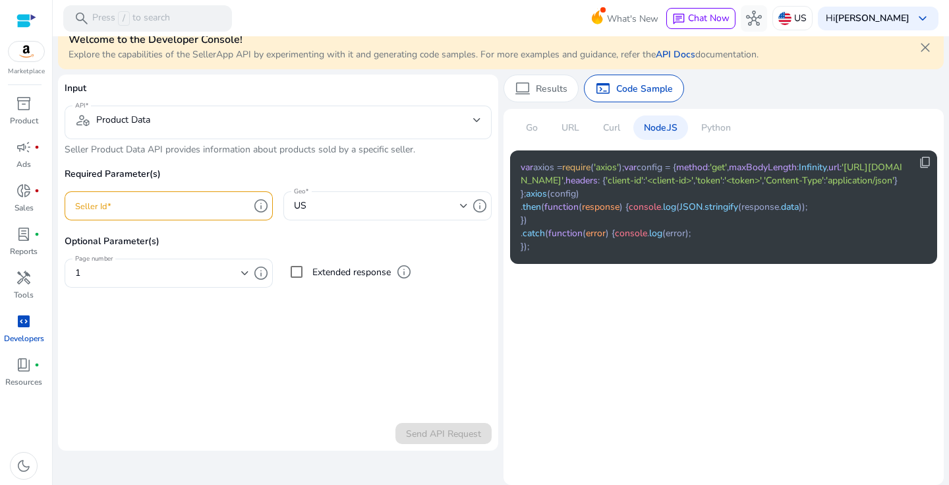
click at [735, 132] on div "Python" at bounding box center [716, 127] width 51 height 24
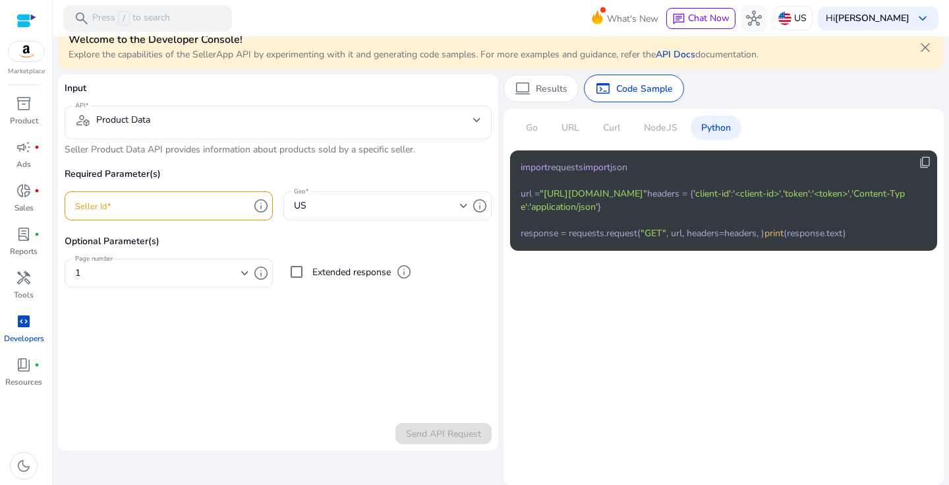
click at [638, 137] on div "Node.JS" at bounding box center [660, 127] width 55 height 24
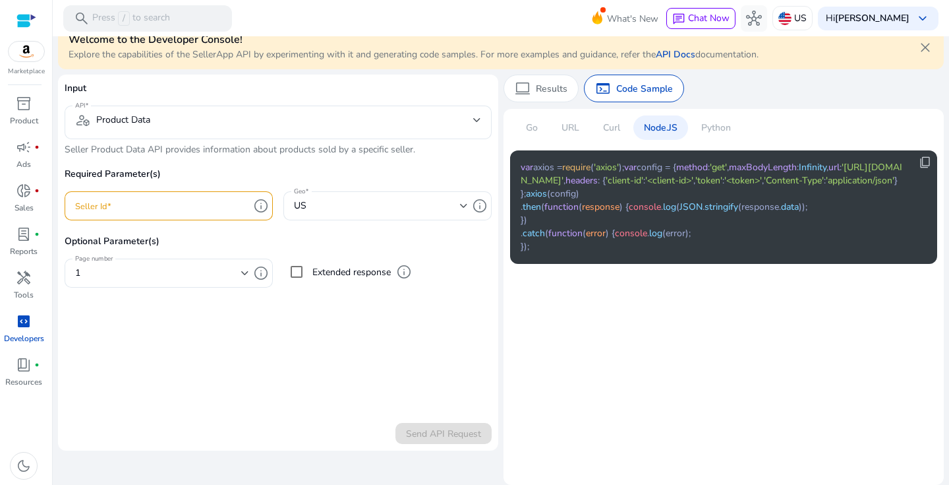
click at [614, 137] on div "Go URL Curl Node.JS Python" at bounding box center [628, 132] width 237 height 35
click at [603, 125] on p "Curl" at bounding box center [611, 128] width 17 height 14
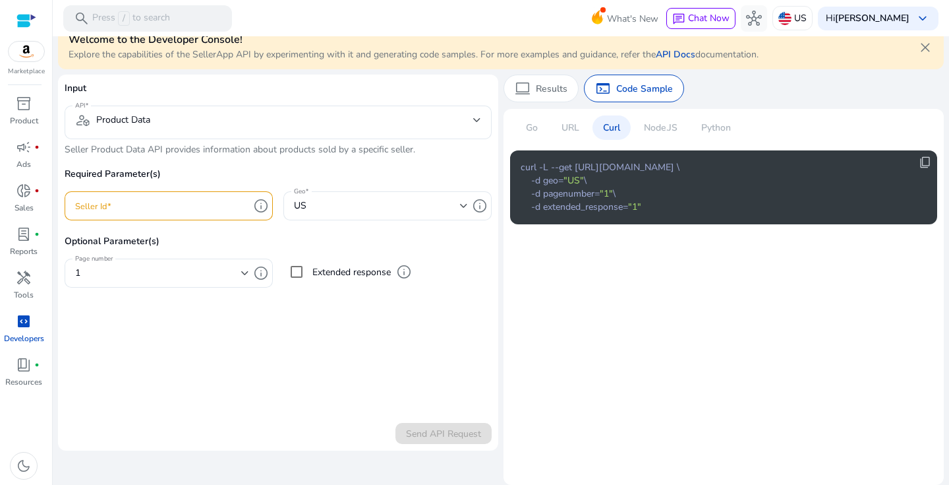
scroll to position [96, 0]
click at [169, 210] on input "Seller Id" at bounding box center [162, 205] width 174 height 15
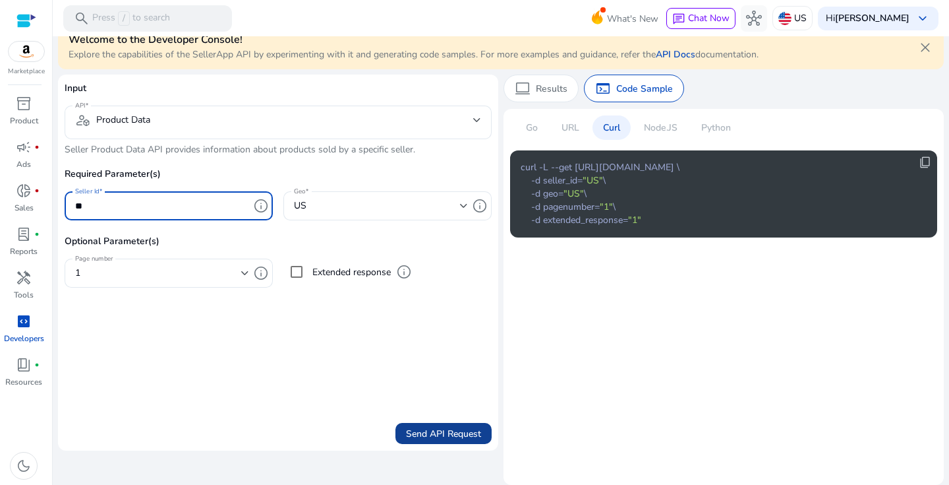
type input "**"
click at [441, 434] on span "Send API Request" at bounding box center [443, 434] width 75 height 14
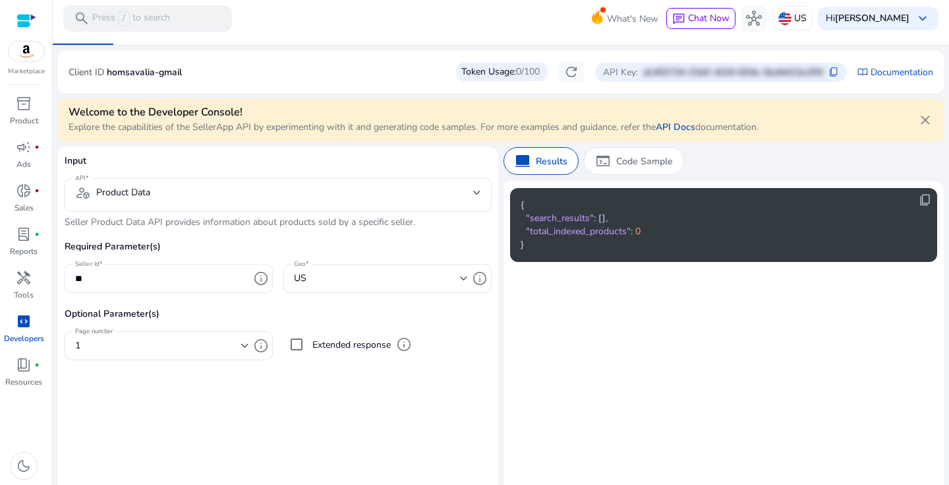
scroll to position [0, 0]
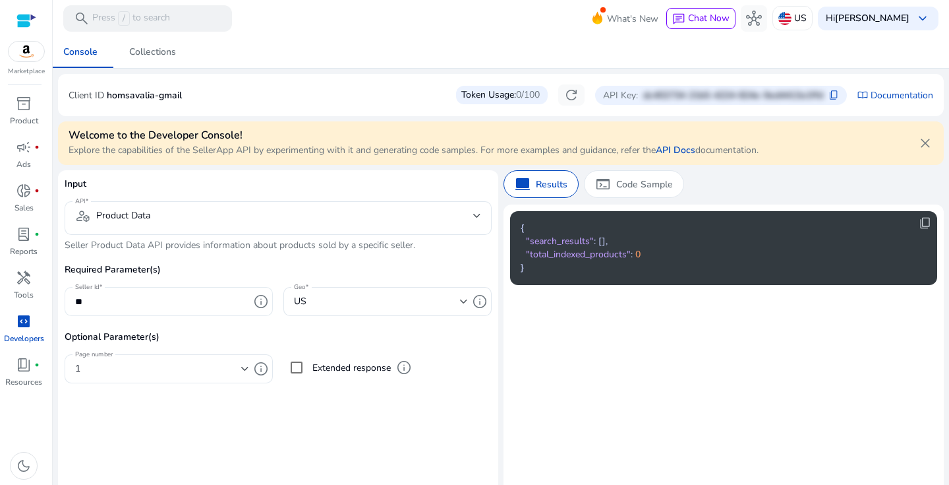
click at [80, 285] on mat-label "Seller Id" at bounding box center [87, 286] width 24 height 9
click at [80, 294] on input "**" at bounding box center [162, 301] width 174 height 15
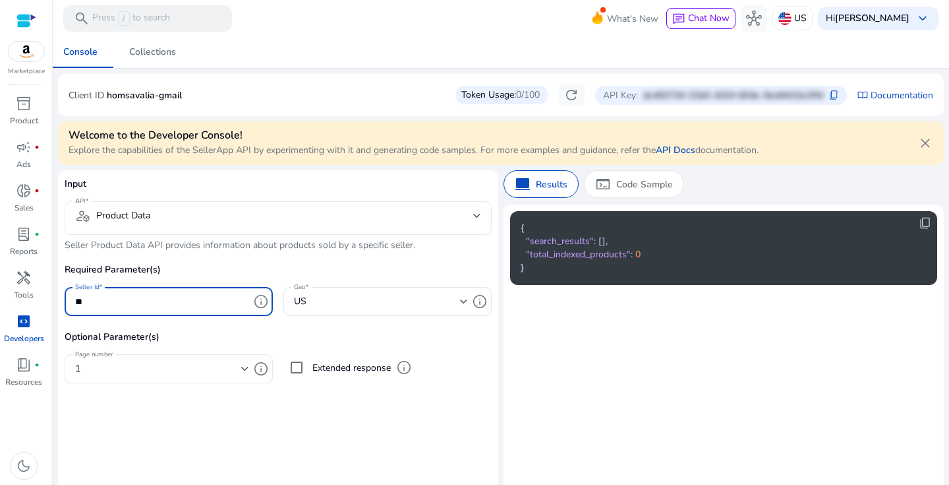
click at [80, 285] on mat-label "Seller Id" at bounding box center [87, 286] width 24 height 9
click at [80, 294] on input "**" at bounding box center [162, 301] width 174 height 15
click at [80, 285] on mat-label "Seller Id" at bounding box center [87, 286] width 24 height 9
click at [80, 294] on input "**" at bounding box center [162, 301] width 174 height 15
click at [80, 285] on mat-label "Seller Id" at bounding box center [87, 286] width 24 height 9
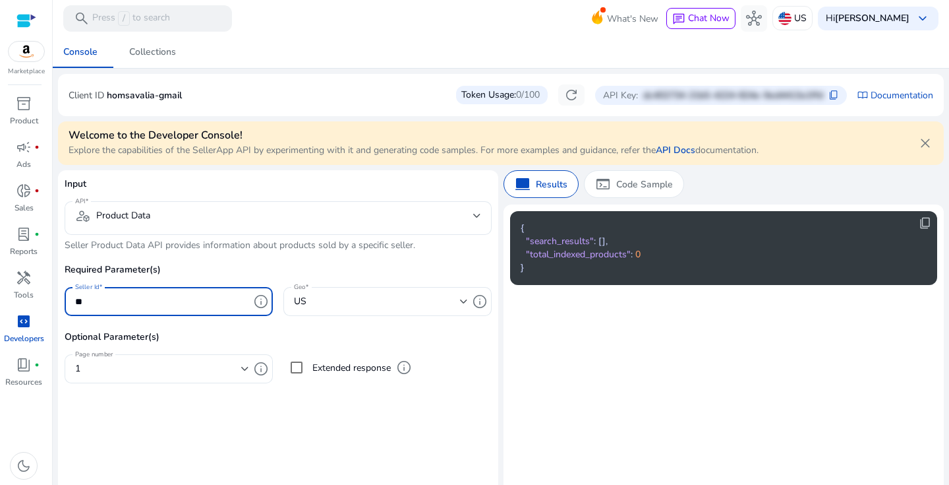
click at [80, 294] on input "**" at bounding box center [162, 301] width 174 height 15
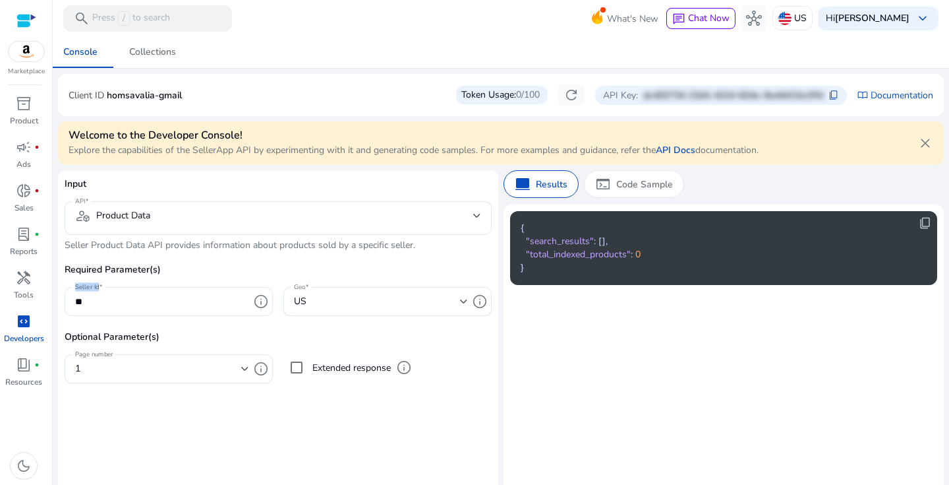
drag, startPoint x: 76, startPoint y: 283, endPoint x: 100, endPoint y: 285, distance: 23.8
click at [100, 285] on label "Seller Id" at bounding box center [88, 286] width 27 height 9
click at [100, 294] on input "**" at bounding box center [162, 301] width 174 height 15
